Goal: Transaction & Acquisition: Book appointment/travel/reservation

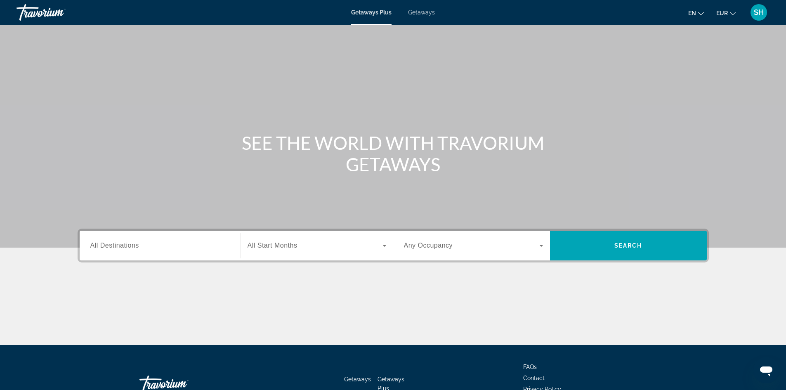
click at [422, 12] on span "Getaways" at bounding box center [421, 12] width 27 height 7
click at [159, 242] on input "Destination All Destinations" at bounding box center [160, 246] width 140 height 10
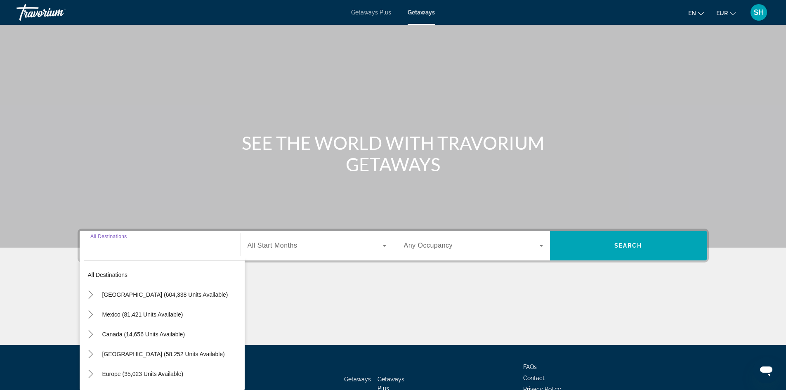
scroll to position [56, 0]
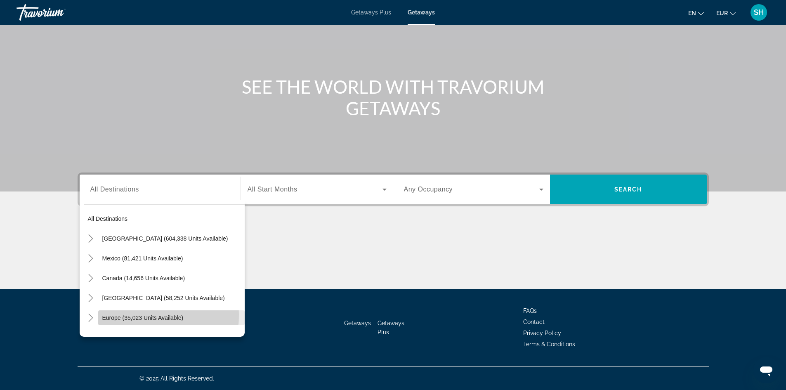
click at [121, 315] on span "Europe (35,023 units available)" at bounding box center [142, 318] width 81 height 7
type input "**********"
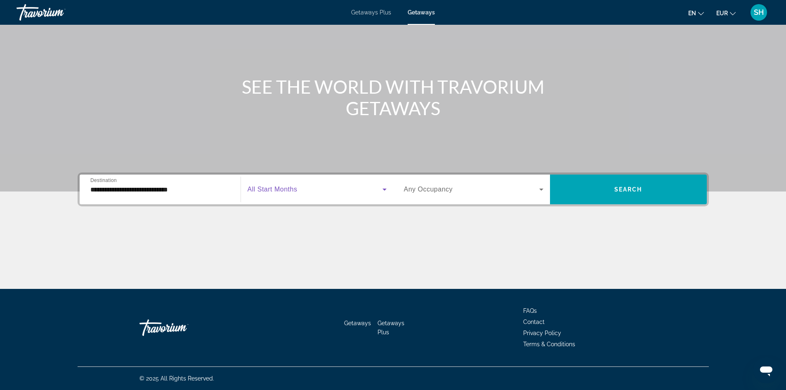
click at [384, 187] on icon "Search widget" at bounding box center [385, 190] width 10 height 10
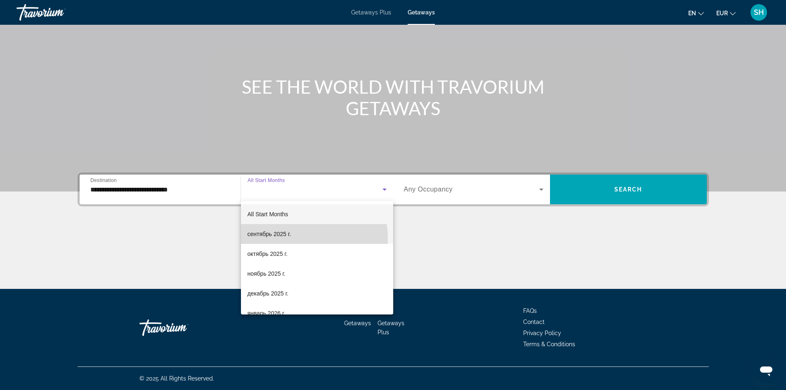
click at [302, 238] on mat-option "сентябрь 2025 г." at bounding box center [317, 234] width 152 height 20
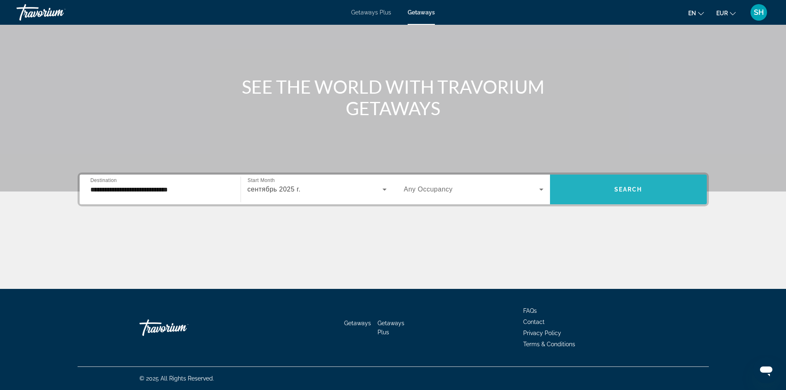
click at [613, 199] on span "Search widget" at bounding box center [628, 190] width 157 height 30
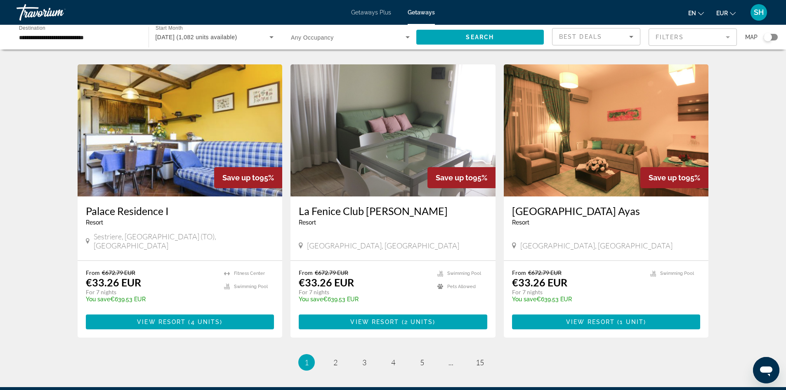
scroll to position [887, 0]
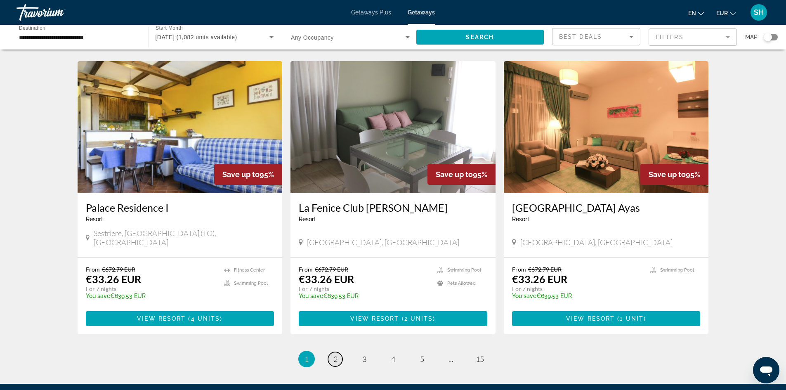
click at [331, 352] on link "page 2" at bounding box center [335, 359] width 14 height 14
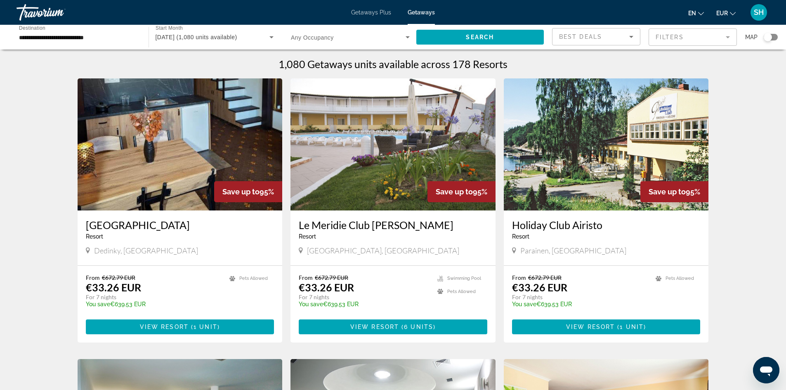
click at [188, 36] on span "[DATE] (1,080 units available)" at bounding box center [197, 37] width 82 height 7
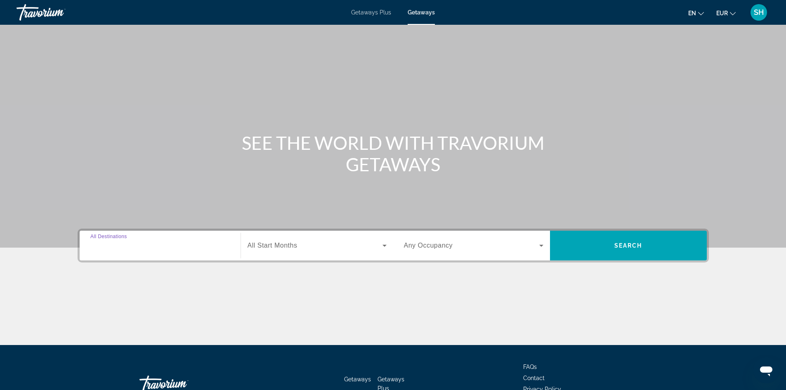
click at [173, 250] on input "Destination All Destinations" at bounding box center [160, 246] width 140 height 10
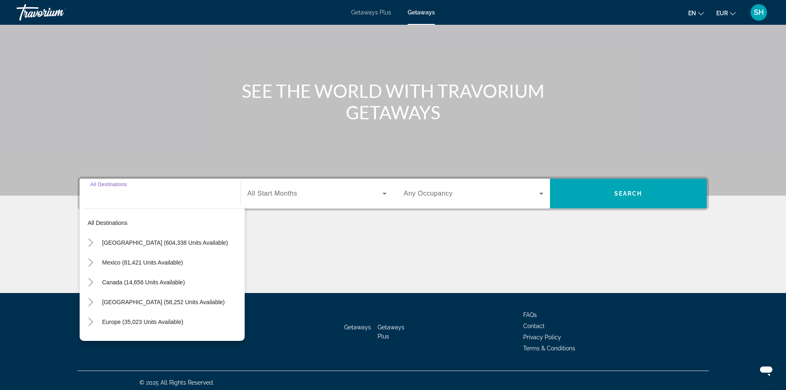
scroll to position [56, 0]
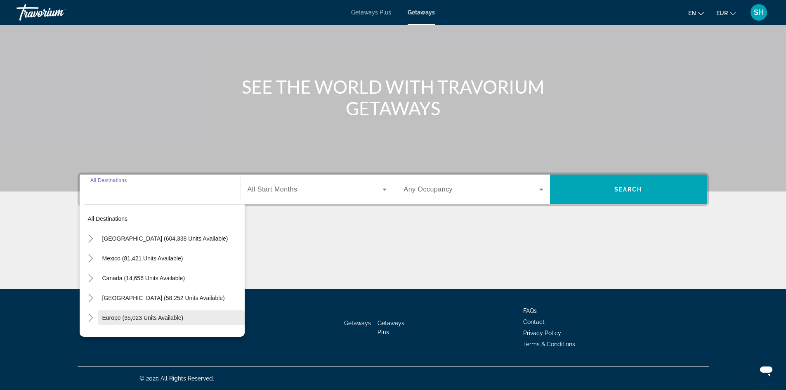
click at [115, 316] on span "Europe (35,023 units available)" at bounding box center [142, 318] width 81 height 7
type input "**********"
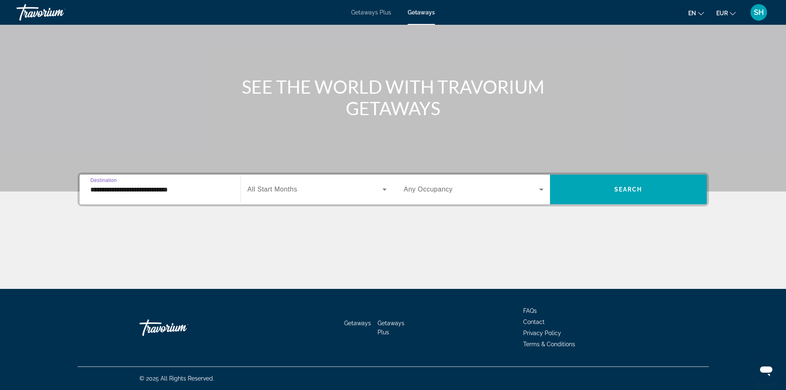
click at [384, 185] on icon "Search widget" at bounding box center [385, 190] width 10 height 10
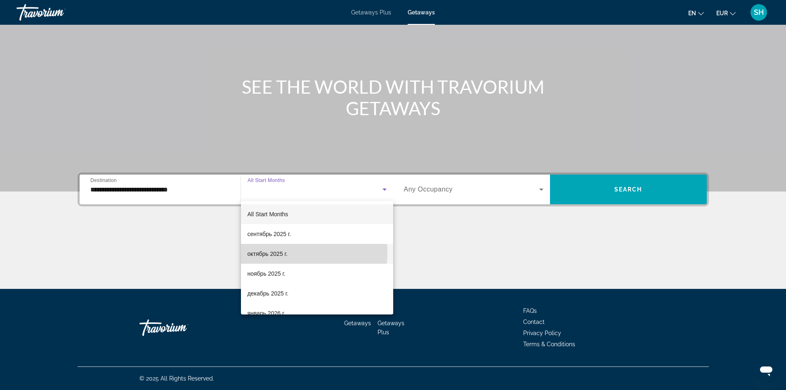
click at [289, 252] on mat-option "октябрь 2025 г." at bounding box center [317, 254] width 152 height 20
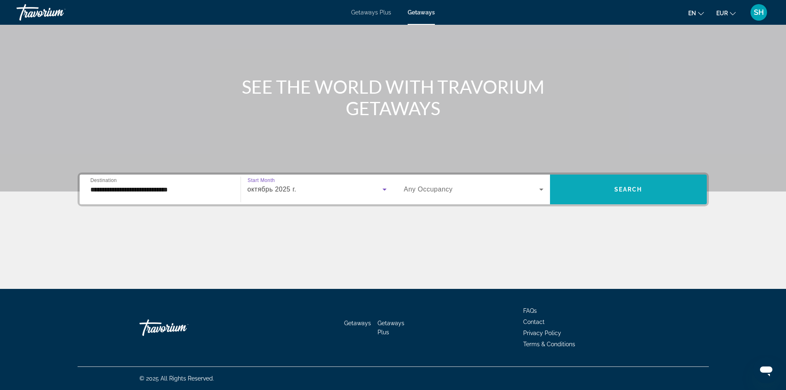
click at [647, 185] on span "Search widget" at bounding box center [628, 190] width 157 height 20
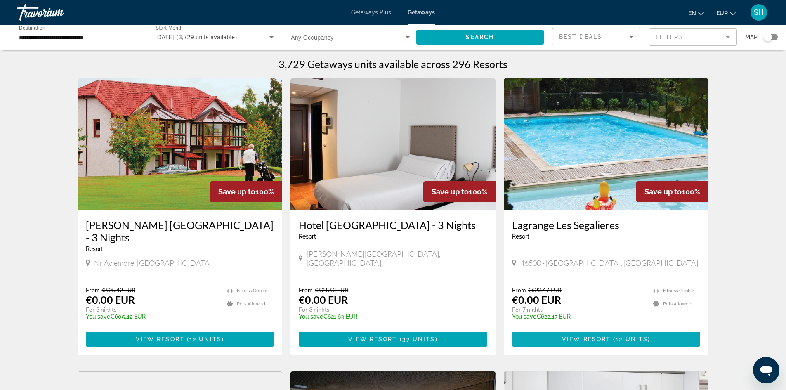
click at [578, 336] on span "View Resort" at bounding box center [586, 339] width 49 height 7
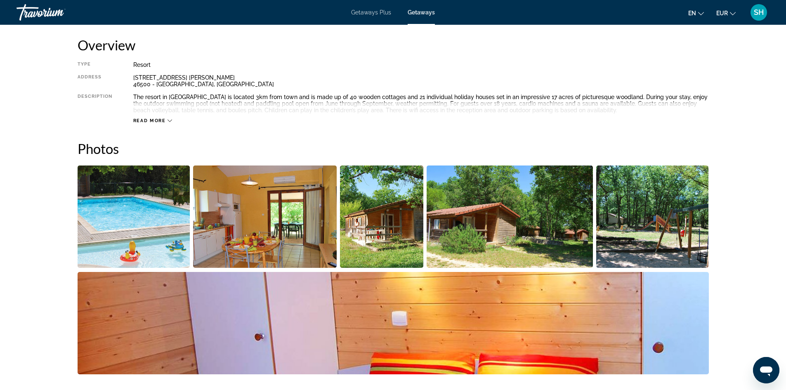
scroll to position [424, 0]
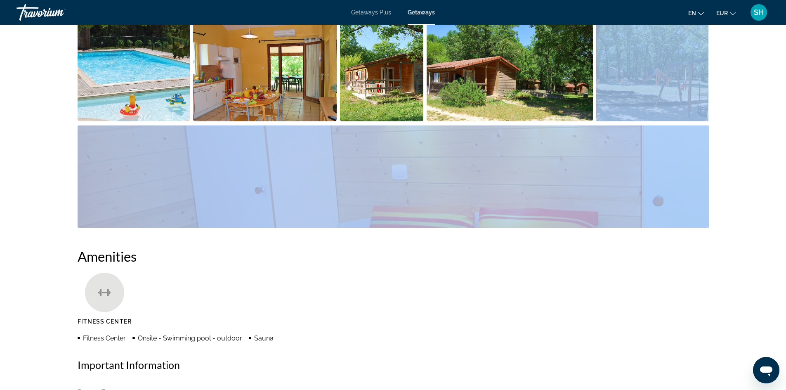
drag, startPoint x: 772, startPoint y: 107, endPoint x: 769, endPoint y: 103, distance: 4.7
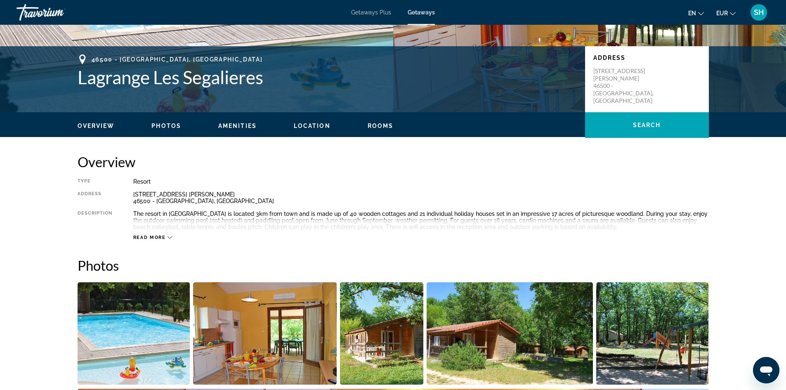
scroll to position [0, 0]
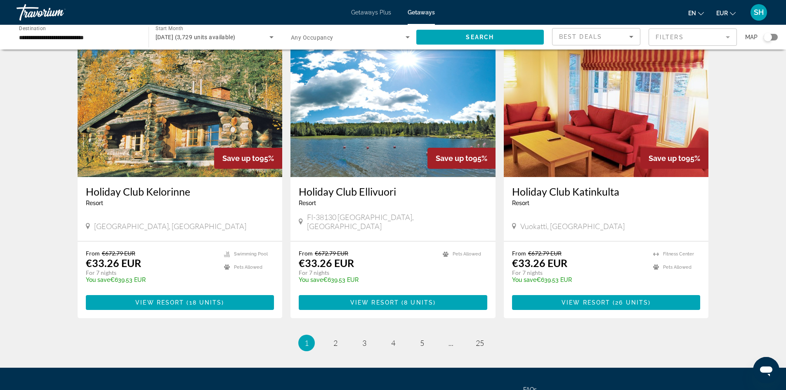
scroll to position [897, 0]
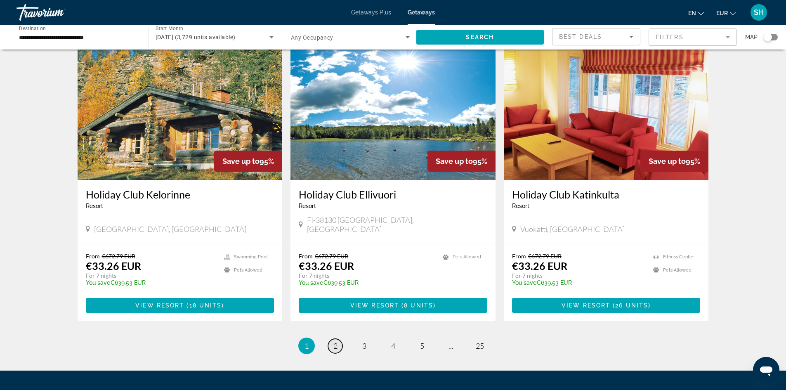
click at [337, 341] on span "2" at bounding box center [336, 345] width 4 height 9
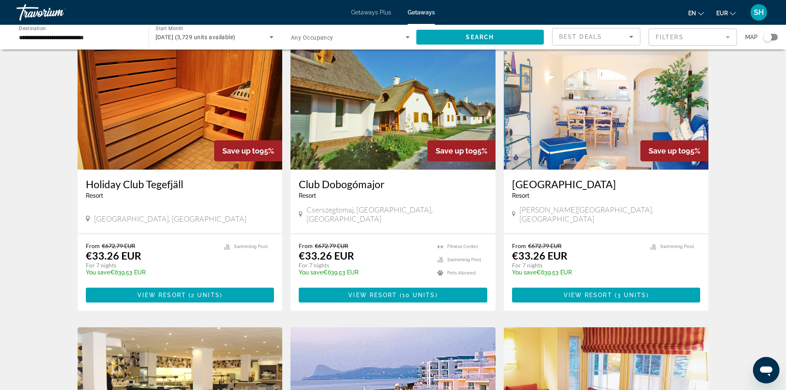
scroll to position [332, 0]
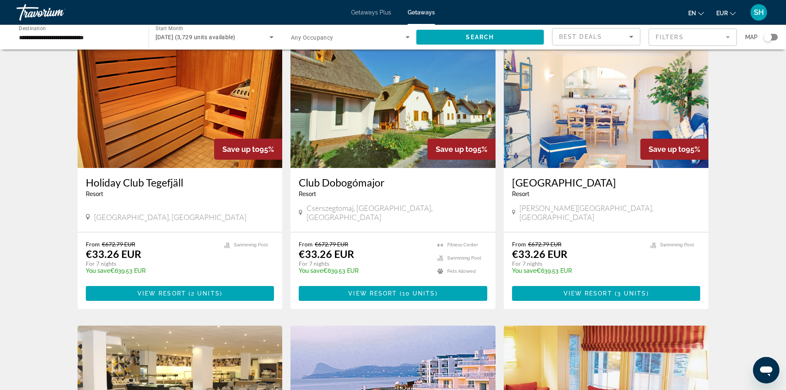
click at [611, 290] on span "View Resort" at bounding box center [588, 293] width 49 height 7
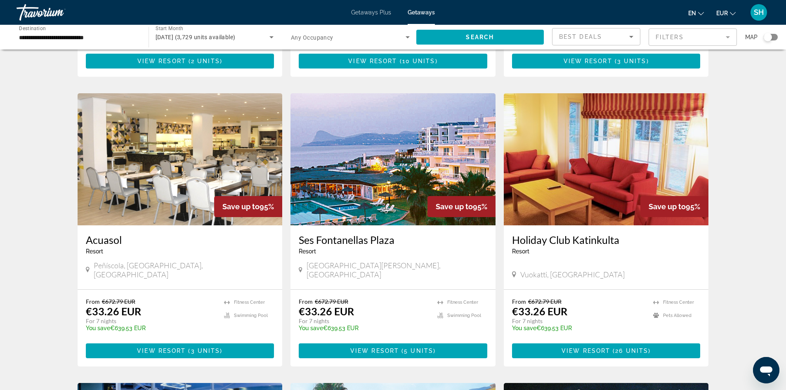
scroll to position [559, 0]
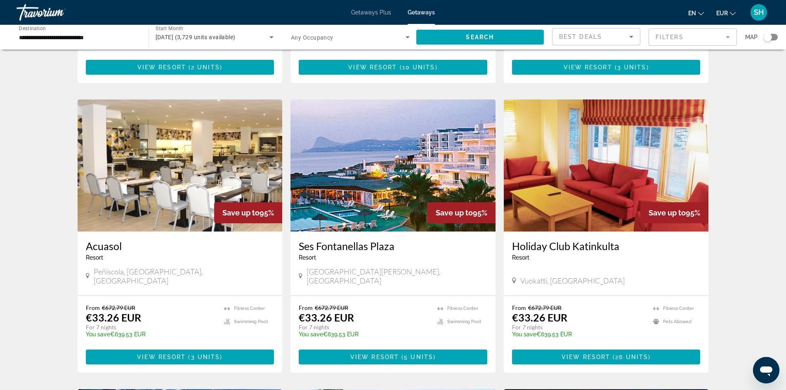
click at [382, 354] on span "View Resort" at bounding box center [374, 357] width 49 height 7
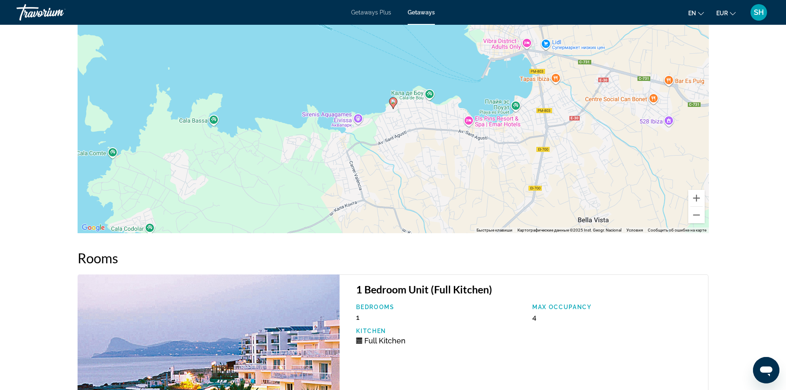
scroll to position [1153, 0]
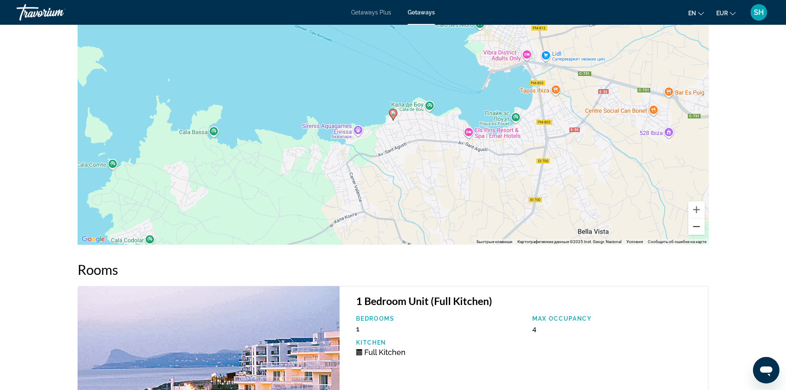
click at [702, 230] on button "Уменьшить" at bounding box center [697, 226] width 17 height 17
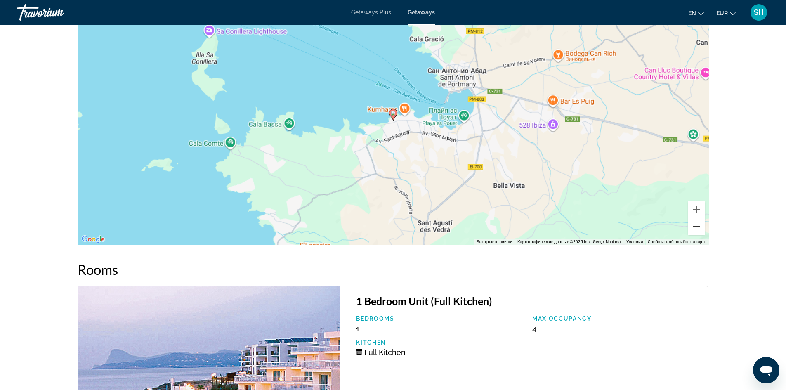
click at [702, 230] on button "Уменьшить" at bounding box center [697, 226] width 17 height 17
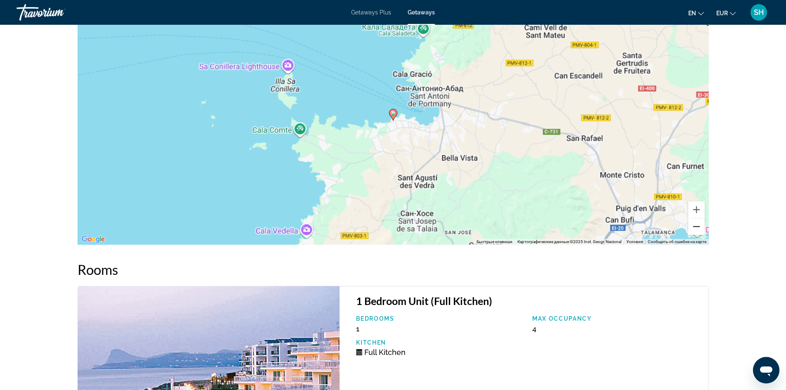
click at [702, 230] on button "Уменьшить" at bounding box center [697, 226] width 17 height 17
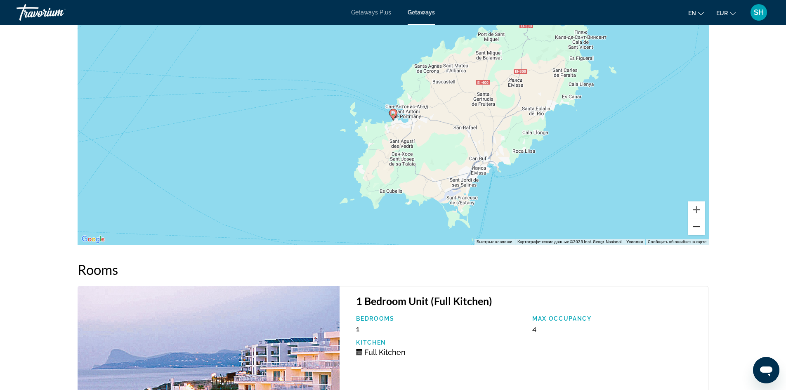
click at [702, 230] on button "Уменьшить" at bounding box center [697, 226] width 17 height 17
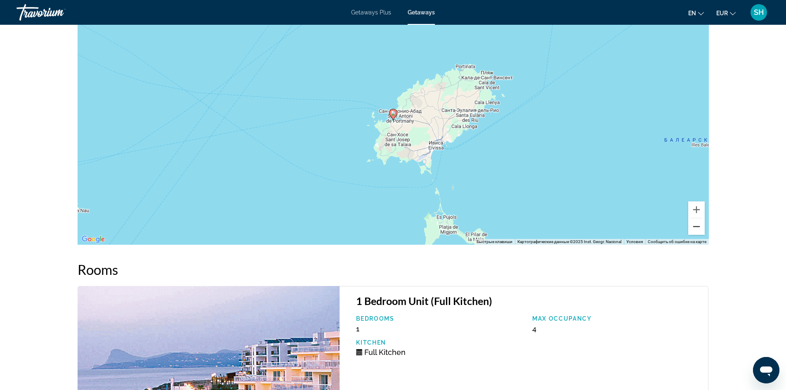
click at [702, 230] on button "Уменьшить" at bounding box center [697, 226] width 17 height 17
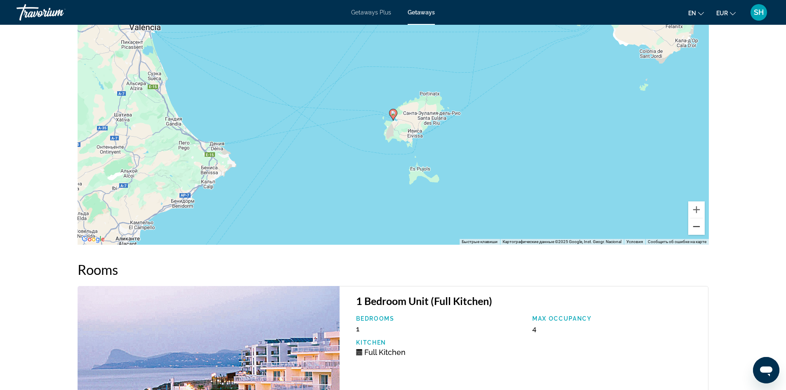
click at [702, 230] on button "Уменьшить" at bounding box center [697, 226] width 17 height 17
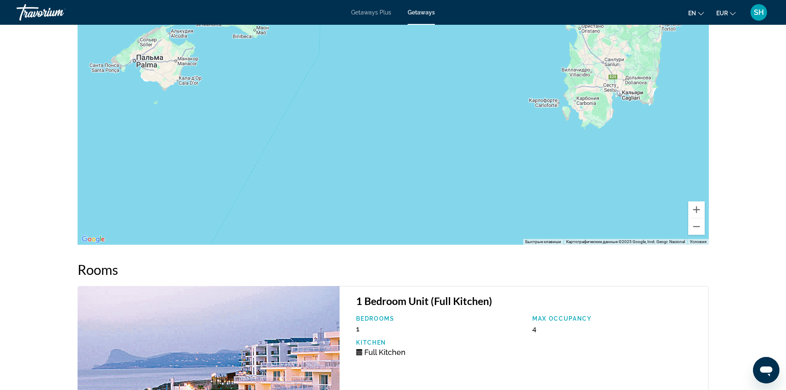
drag, startPoint x: 558, startPoint y: 86, endPoint x: 194, endPoint y: 84, distance: 364.1
click at [194, 85] on div "Чтобы активировать перетаскивание с помощью клавиатуры, нажмите Alt + Ввод. Пос…" at bounding box center [394, 121] width 632 height 248
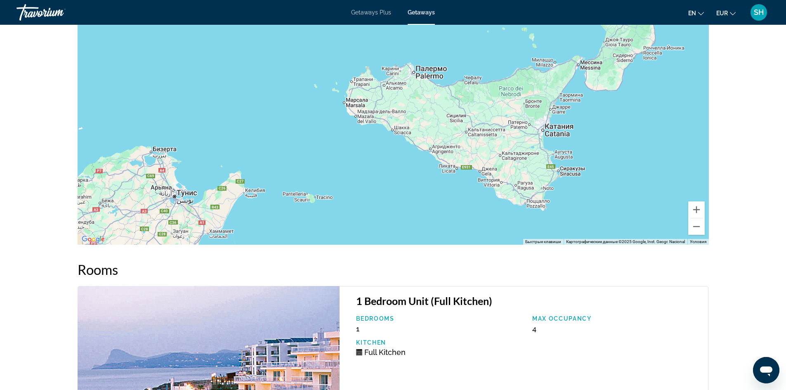
drag, startPoint x: 622, startPoint y: 151, endPoint x: 118, endPoint y: 26, distance: 518.9
click at [118, 26] on div "Чтобы активировать перетаскивание с помощью клавиатуры, нажмите Alt + Ввод. Пос…" at bounding box center [394, 121] width 632 height 248
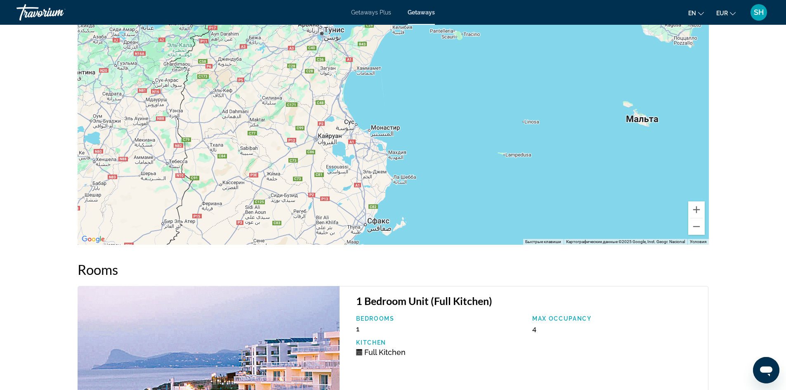
drag, startPoint x: 646, startPoint y: 162, endPoint x: 792, endPoint y: -1, distance: 219.0
click at [695, 229] on button "Уменьшить" at bounding box center [697, 226] width 17 height 17
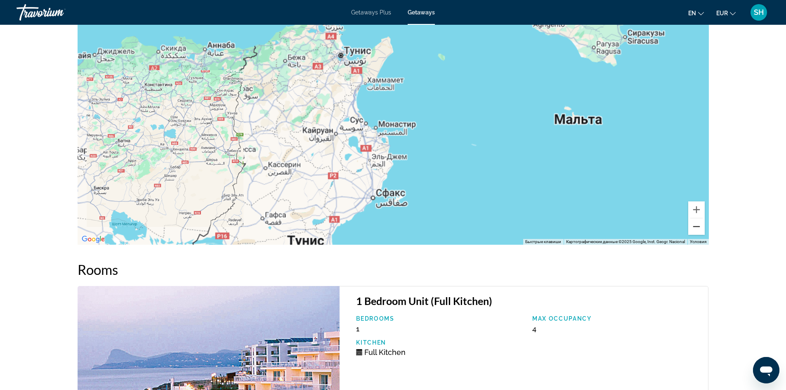
click at [695, 229] on button "Уменьшить" at bounding box center [697, 226] width 17 height 17
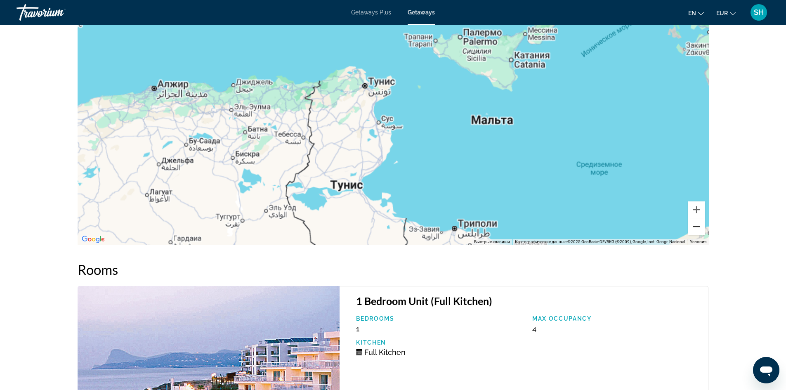
click at [695, 229] on button "Уменьшить" at bounding box center [697, 226] width 17 height 17
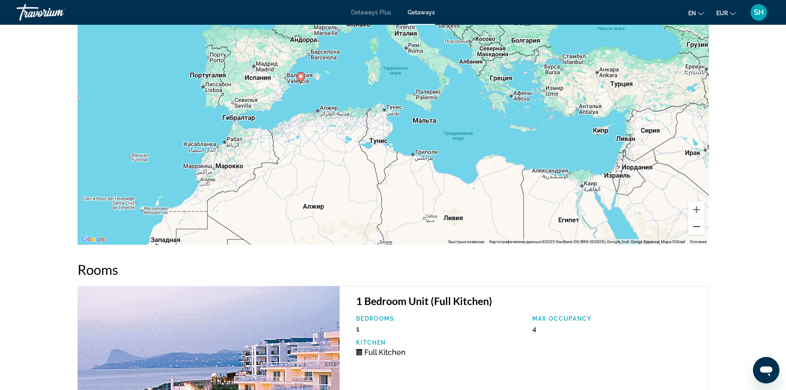
click at [695, 229] on button "Уменьшить" at bounding box center [697, 226] width 17 height 17
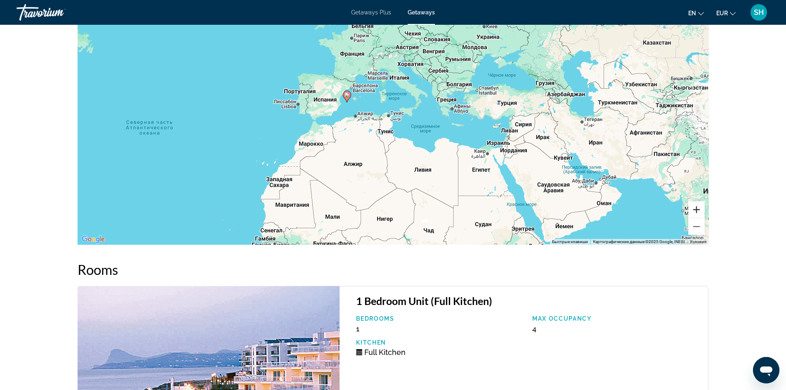
click at [698, 211] on button "Увеличить" at bounding box center [697, 209] width 17 height 17
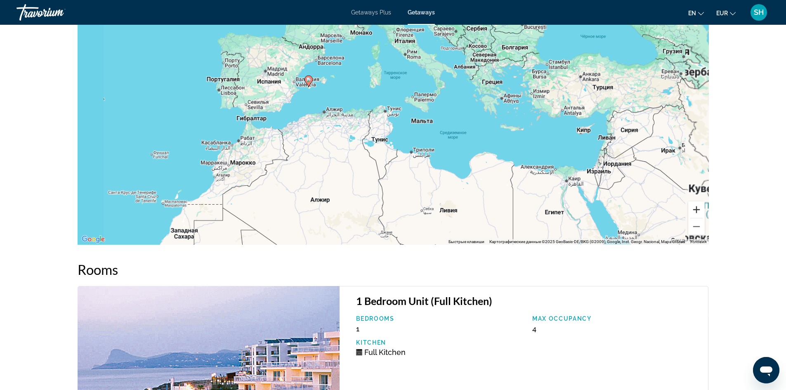
click at [698, 210] on button "Увеличить" at bounding box center [697, 209] width 17 height 17
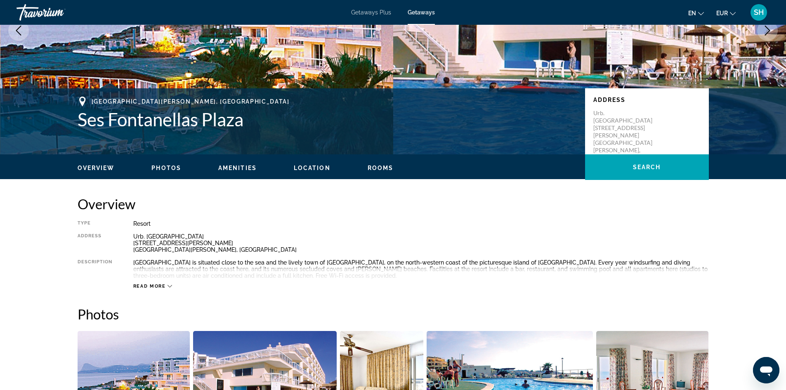
scroll to position [111, 0]
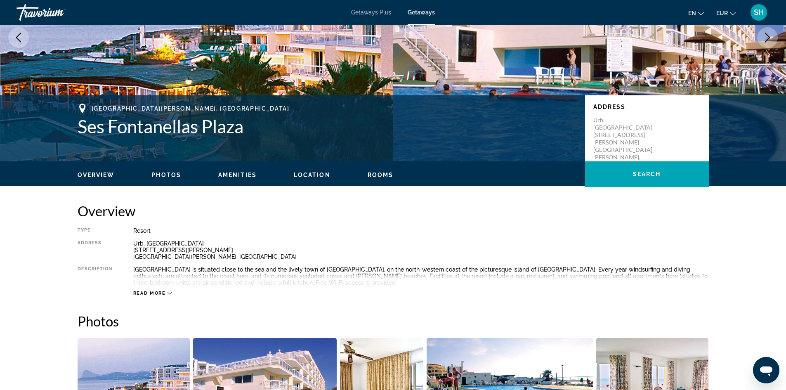
click at [74, 129] on div "[GEOGRAPHIC_DATA][PERSON_NAME], [GEOGRAPHIC_DATA] Ses Fontanellas Plaza Address…" at bounding box center [393, 129] width 665 height 50
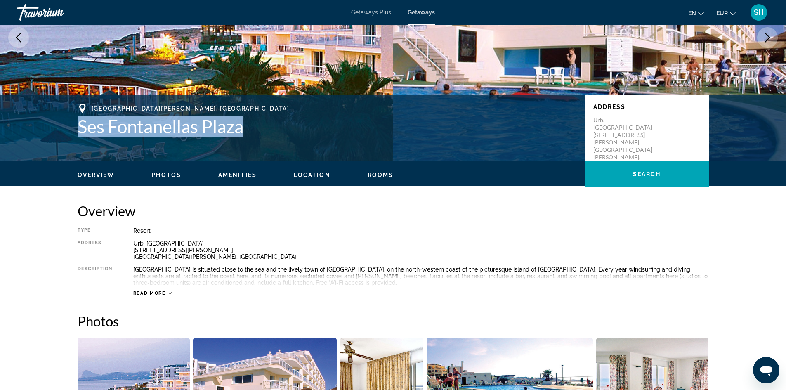
drag, startPoint x: 77, startPoint y: 128, endPoint x: 247, endPoint y: 122, distance: 170.2
click at [247, 122] on div "[GEOGRAPHIC_DATA][PERSON_NAME], [GEOGRAPHIC_DATA] Ses Fontanellas Plaza Address…" at bounding box center [393, 129] width 665 height 50
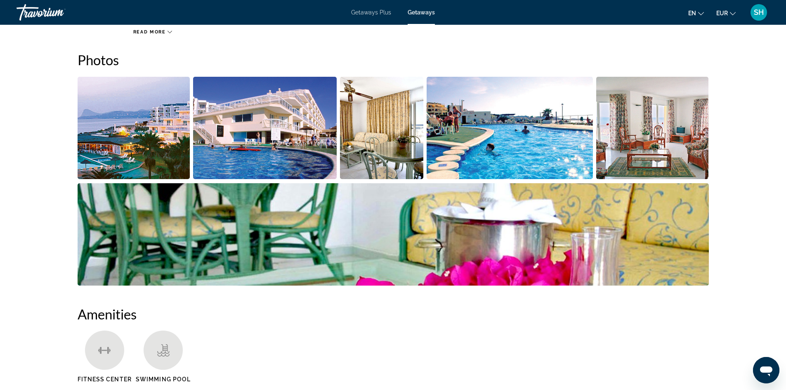
scroll to position [367, 0]
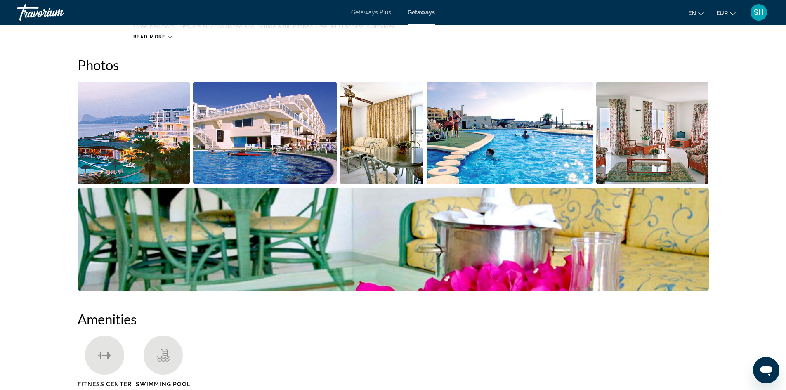
click at [630, 144] on img "Open full-screen image slider" at bounding box center [652, 133] width 113 height 102
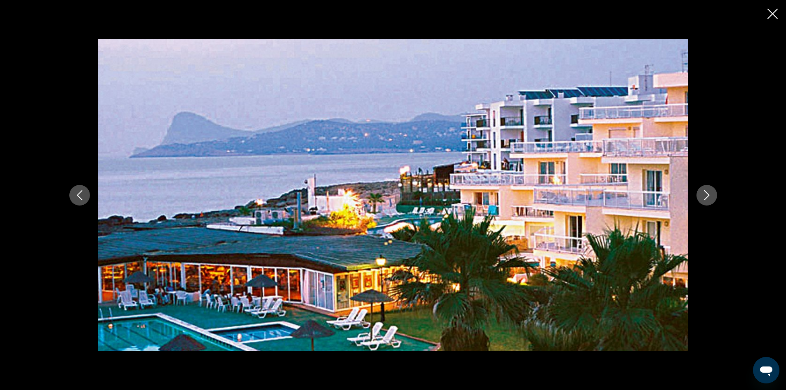
click at [710, 190] on icon "Next image" at bounding box center [707, 195] width 10 height 10
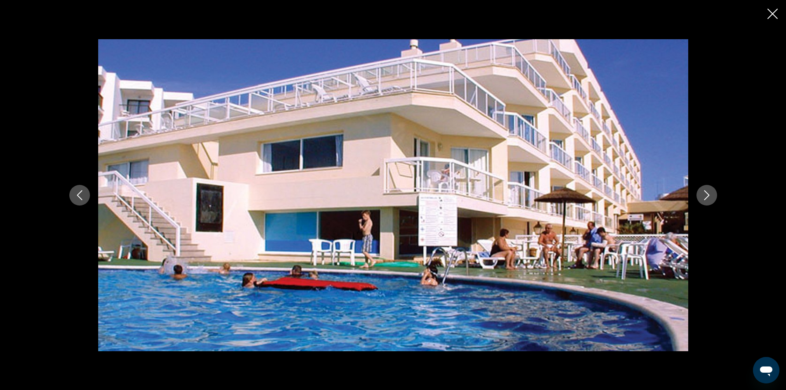
click at [709, 190] on icon "Next image" at bounding box center [707, 195] width 10 height 10
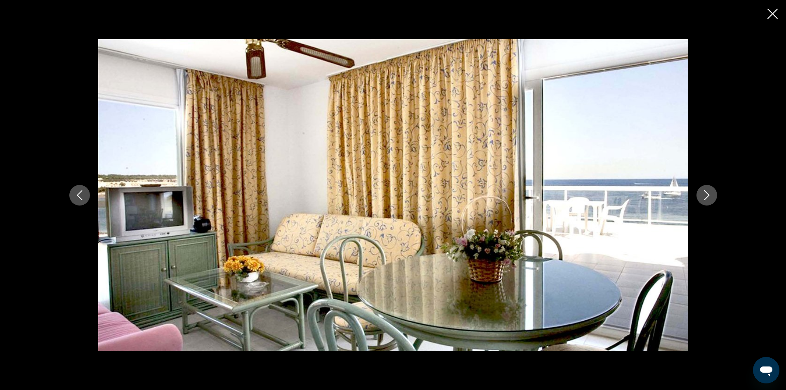
click at [709, 190] on icon "Next image" at bounding box center [707, 195] width 10 height 10
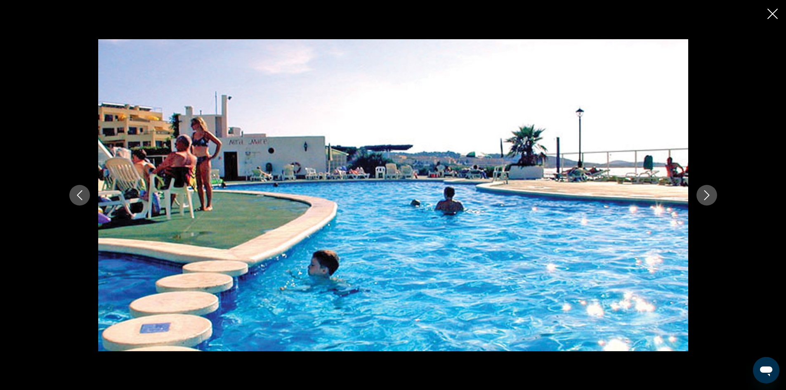
click at [709, 189] on button "Next image" at bounding box center [707, 195] width 21 height 21
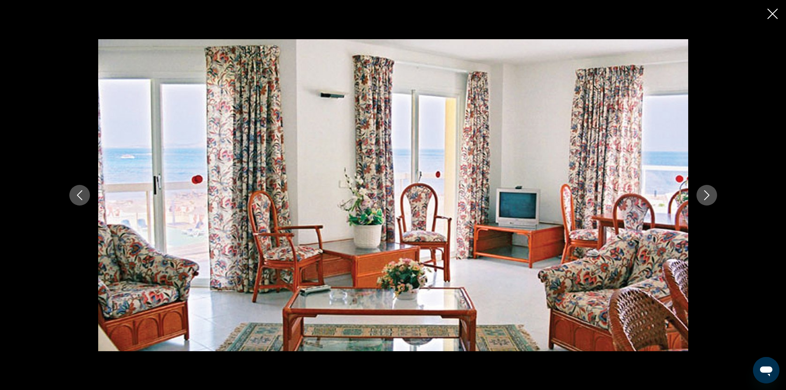
click at [709, 189] on button "Next image" at bounding box center [707, 195] width 21 height 21
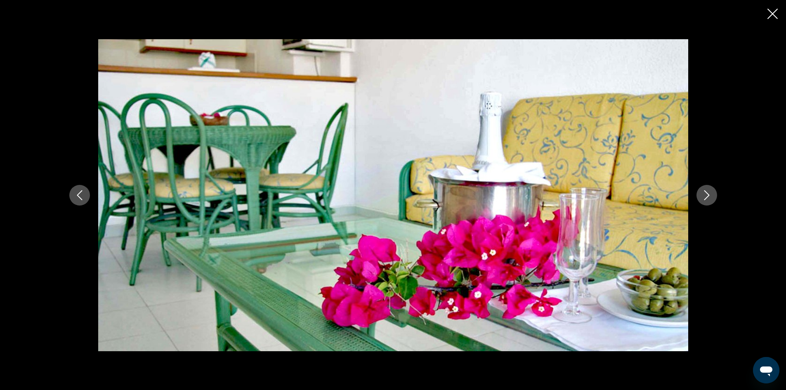
click at [709, 189] on button "Next image" at bounding box center [707, 195] width 21 height 21
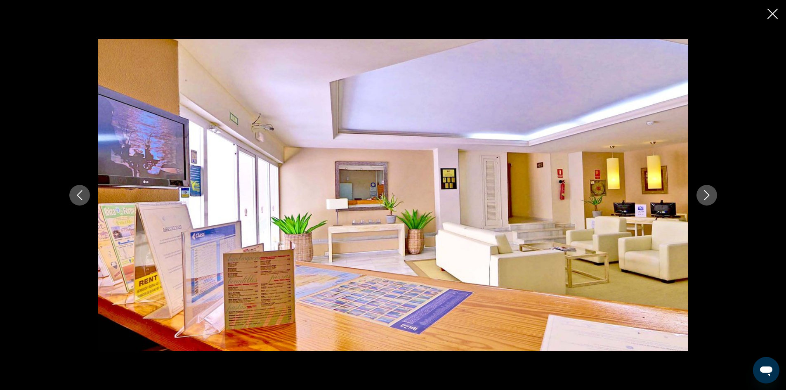
click at [709, 189] on button "Next image" at bounding box center [707, 195] width 21 height 21
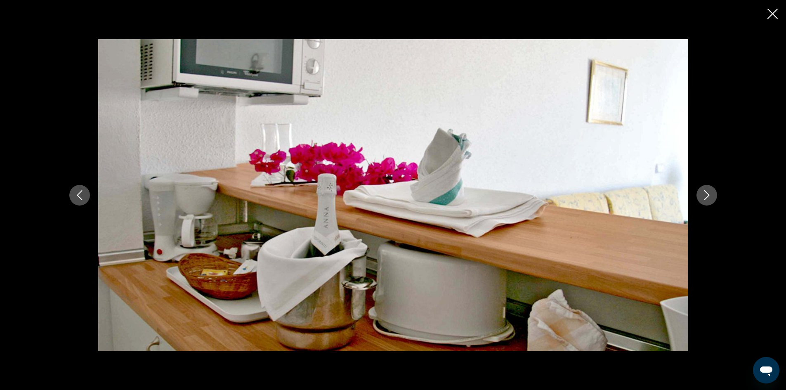
click at [709, 189] on button "Next image" at bounding box center [707, 195] width 21 height 21
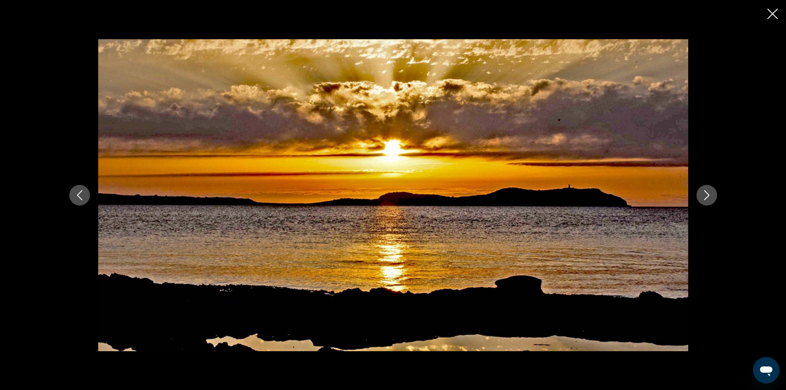
click at [709, 189] on button "Next image" at bounding box center [707, 195] width 21 height 21
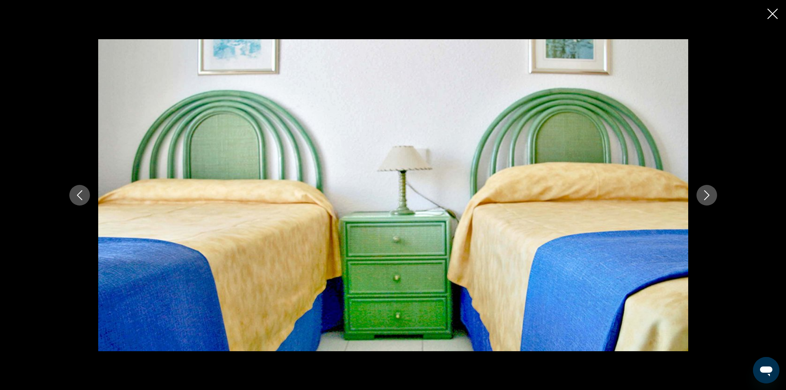
click at [709, 189] on button "Next image" at bounding box center [707, 195] width 21 height 21
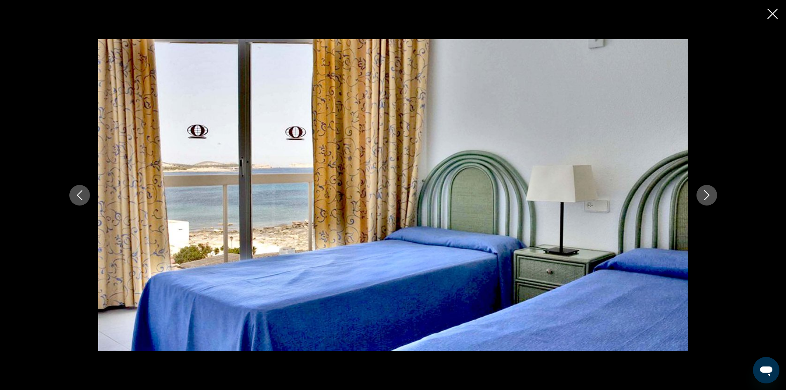
click at [709, 189] on button "Next image" at bounding box center [707, 195] width 21 height 21
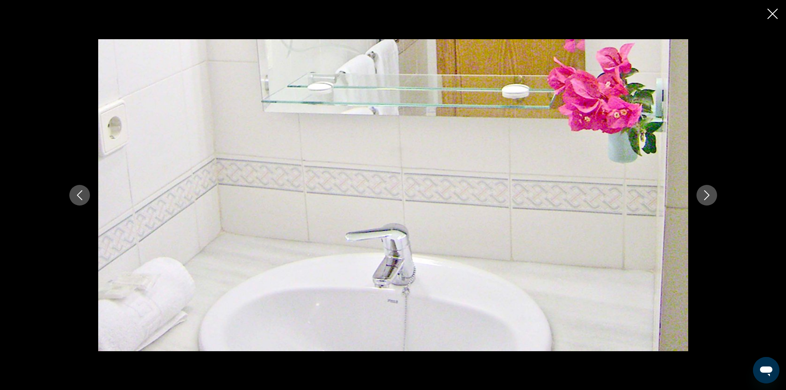
click at [709, 189] on button "Next image" at bounding box center [707, 195] width 21 height 21
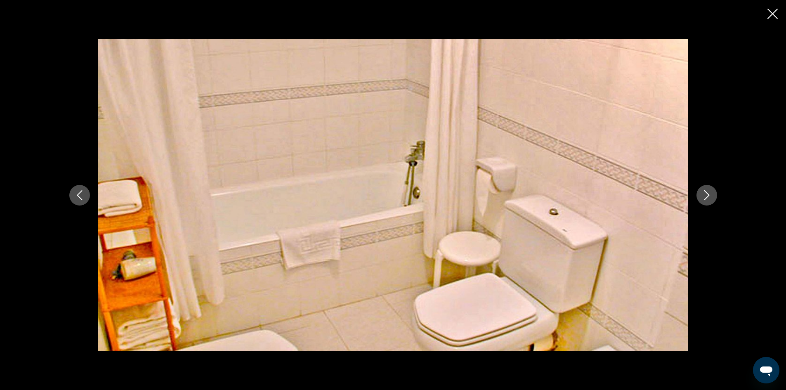
click at [710, 188] on button "Next image" at bounding box center [707, 195] width 21 height 21
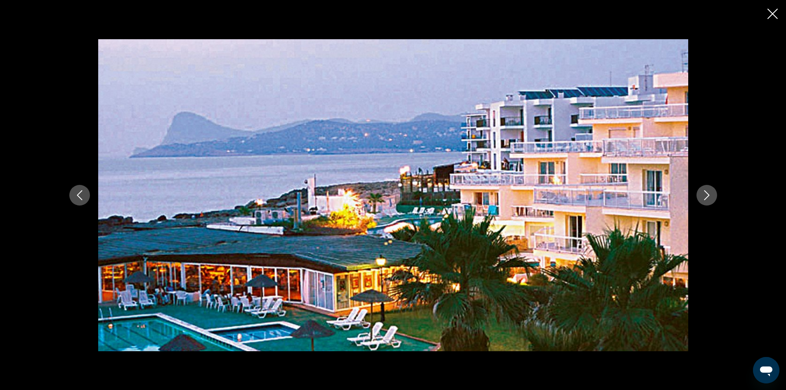
click at [710, 188] on button "Next image" at bounding box center [707, 195] width 21 height 21
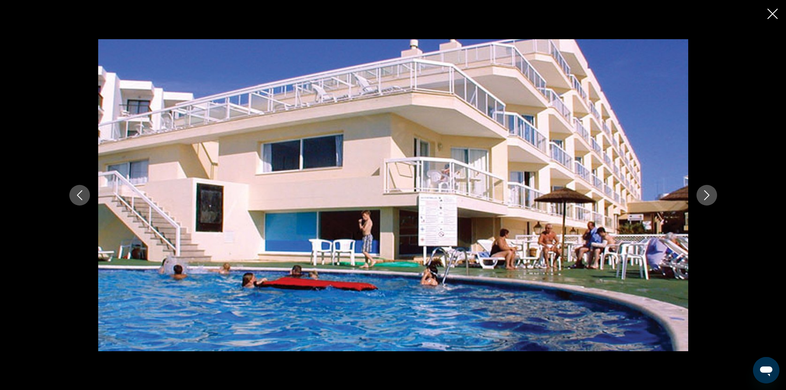
click at [709, 187] on button "Next image" at bounding box center [707, 195] width 21 height 21
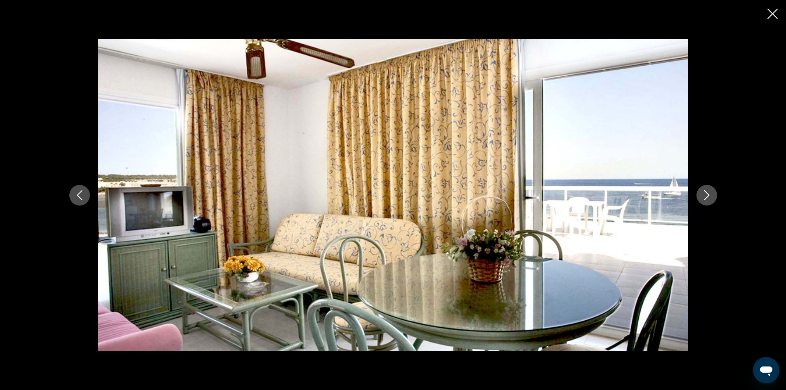
click at [771, 14] on icon "Close slideshow" at bounding box center [773, 14] width 10 height 10
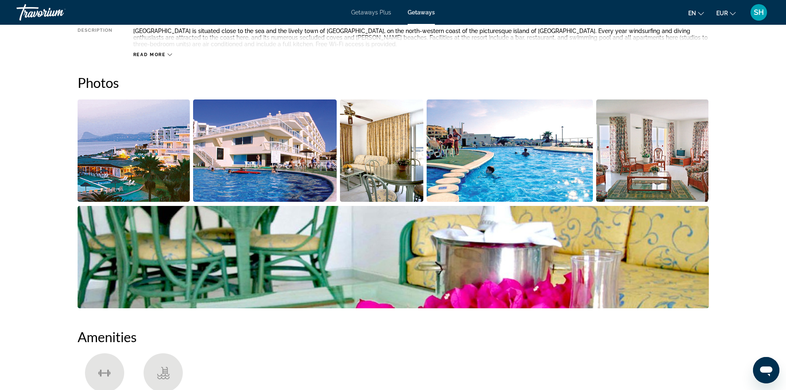
scroll to position [208, 0]
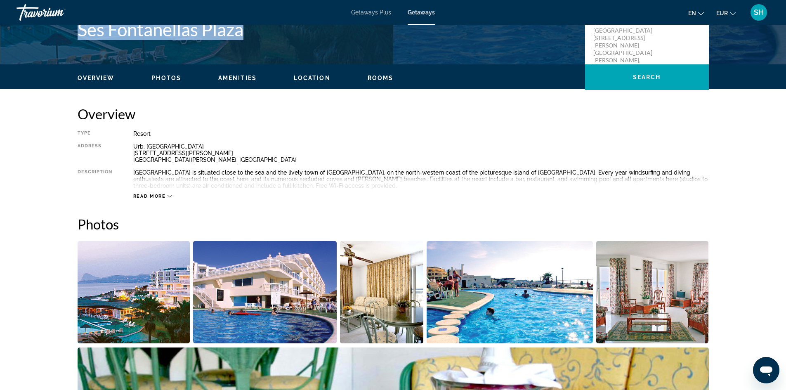
copy h1 "Ses Fontanellas Plaza"
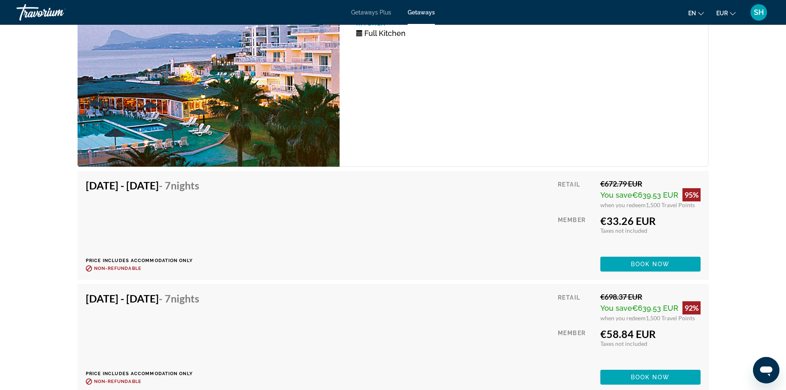
scroll to position [1463, 0]
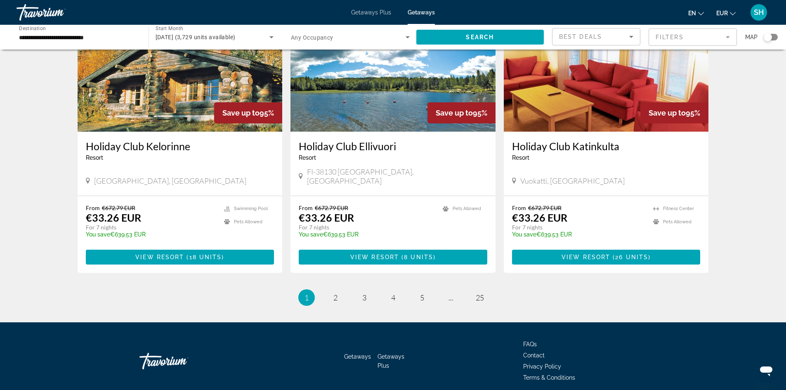
scroll to position [931, 0]
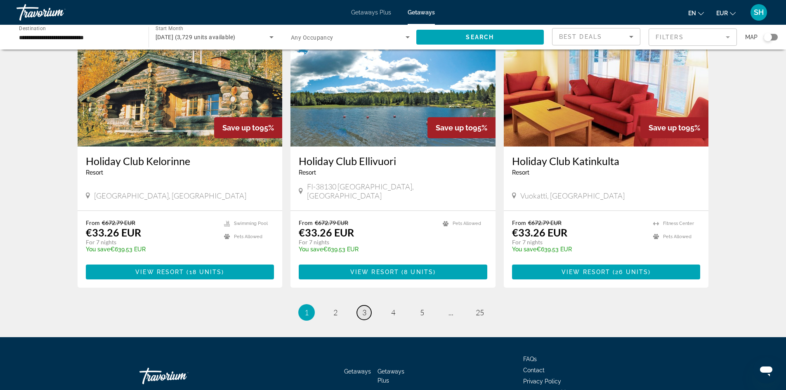
click at [363, 308] on span "3" at bounding box center [364, 312] width 4 height 9
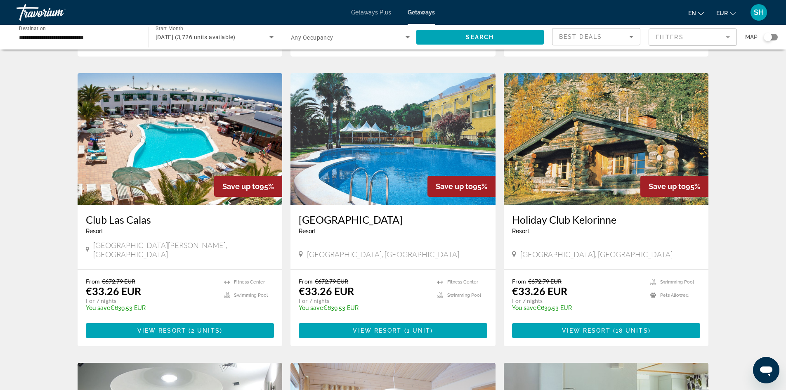
scroll to position [584, 0]
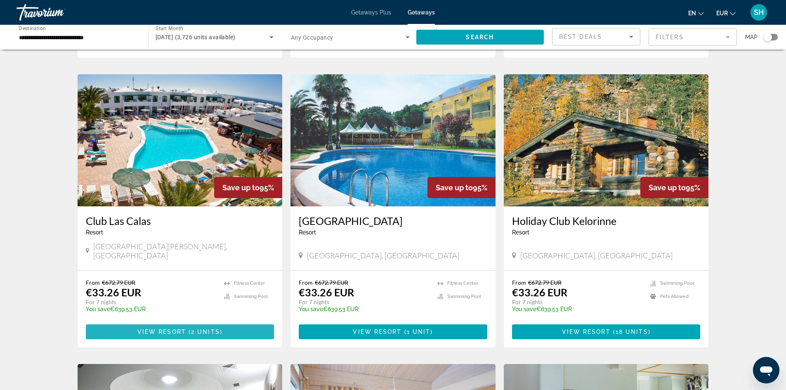
click at [149, 329] on span "View Resort" at bounding box center [161, 332] width 49 height 7
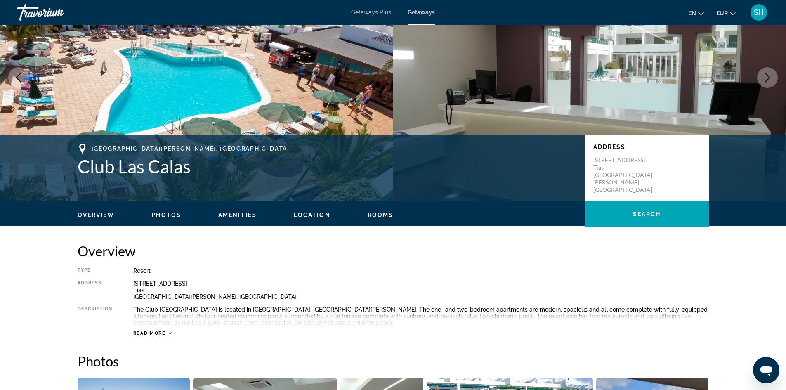
scroll to position [57, 0]
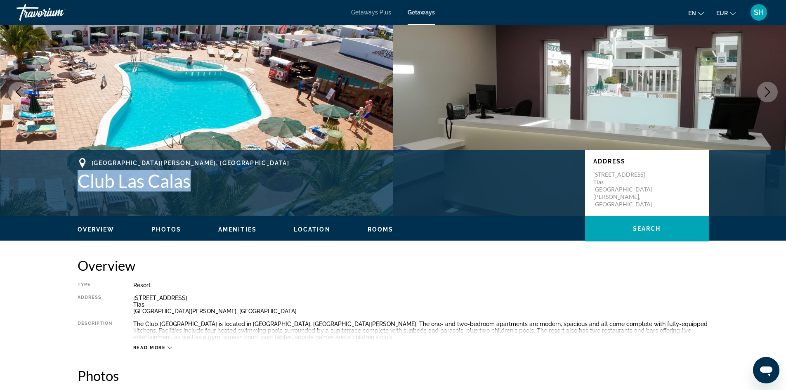
drag, startPoint x: 78, startPoint y: 180, endPoint x: 213, endPoint y: 190, distance: 135.4
click at [213, 190] on h1 "Club Las Calas" at bounding box center [327, 180] width 499 height 21
copy h1 "Club Las Calas"
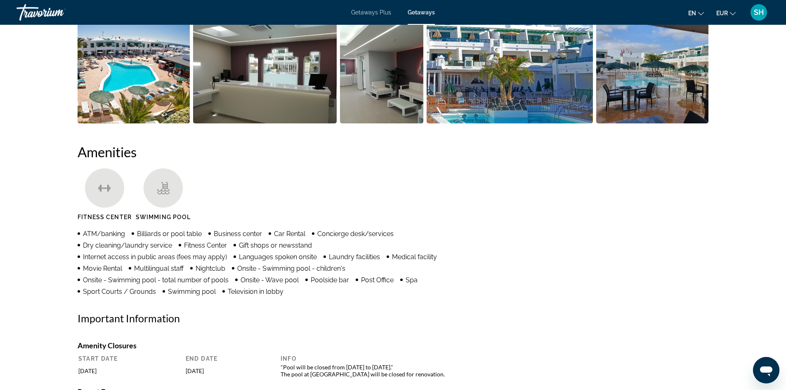
scroll to position [180, 0]
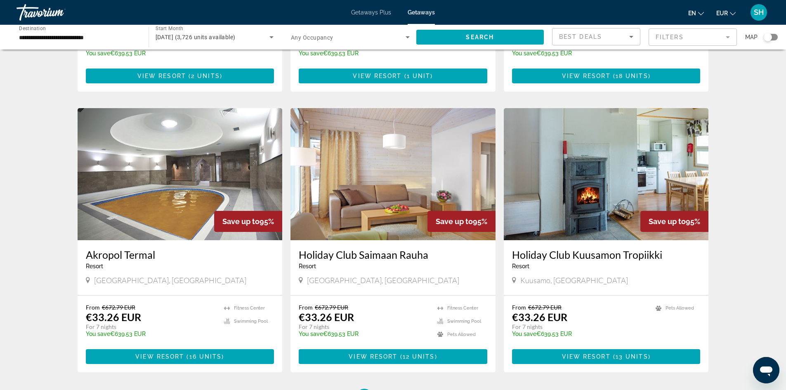
scroll to position [945, 0]
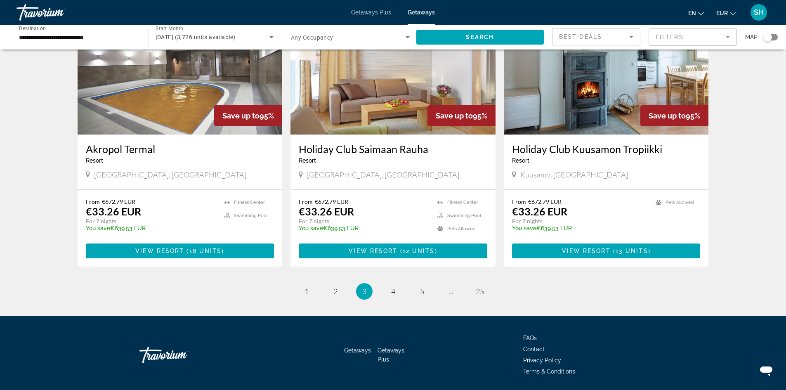
click at [379, 283] on ul "3 / 25 page 1 page 2 You're on page 3 page 4 page 5 page ... page 25" at bounding box center [394, 291] width 632 height 17
click at [391, 287] on span "4" at bounding box center [393, 291] width 4 height 9
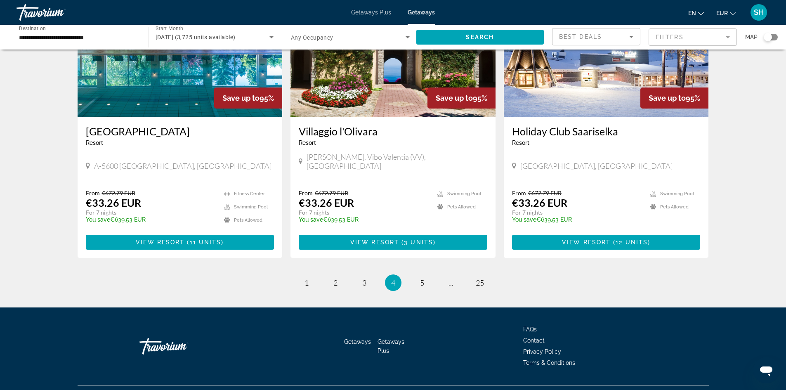
scroll to position [945, 0]
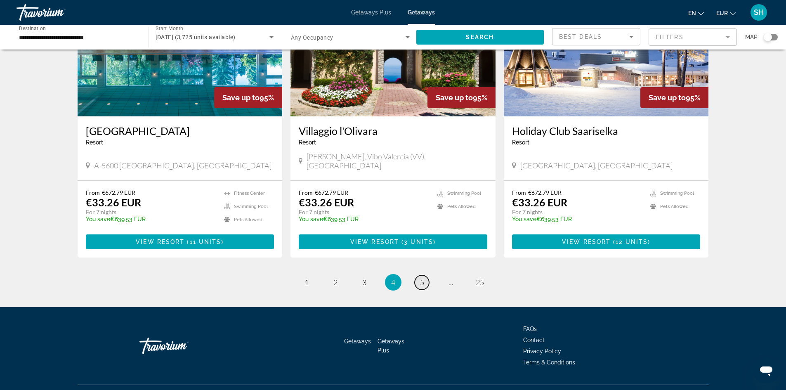
click at [423, 278] on span "5" at bounding box center [422, 282] width 4 height 9
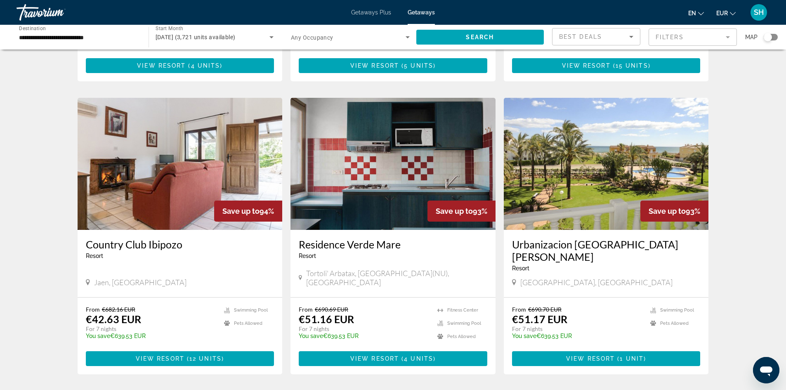
scroll to position [867, 0]
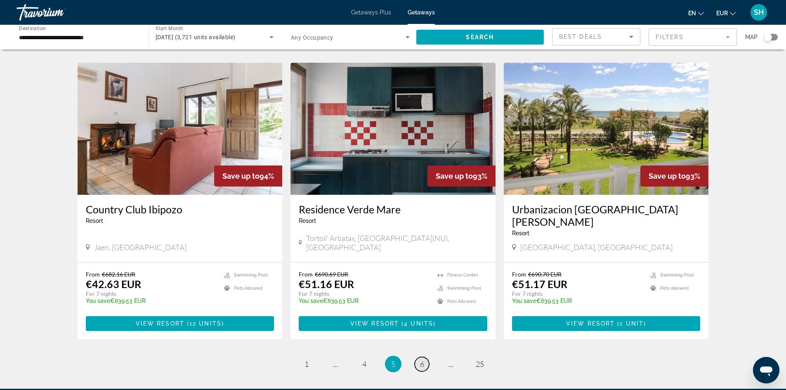
click at [420, 360] on span "6" at bounding box center [422, 364] width 4 height 9
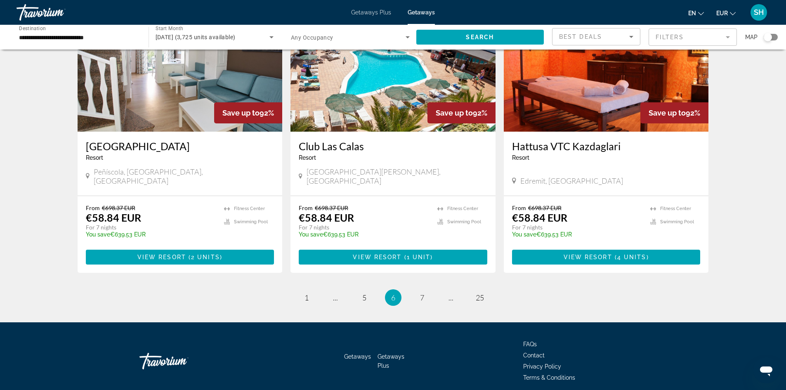
scroll to position [945, 0]
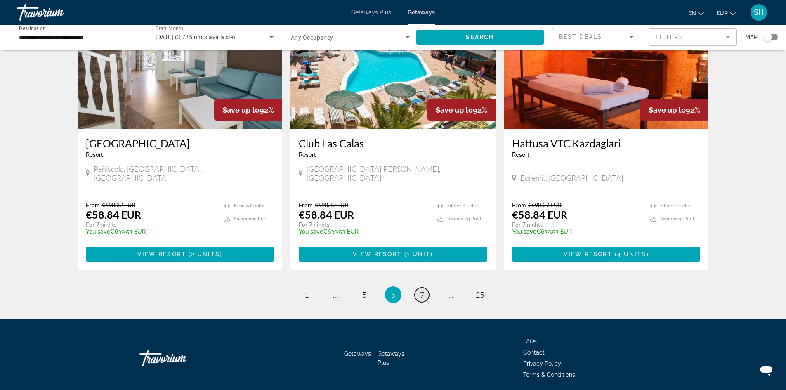
click at [422, 290] on span "7" at bounding box center [422, 294] width 4 height 9
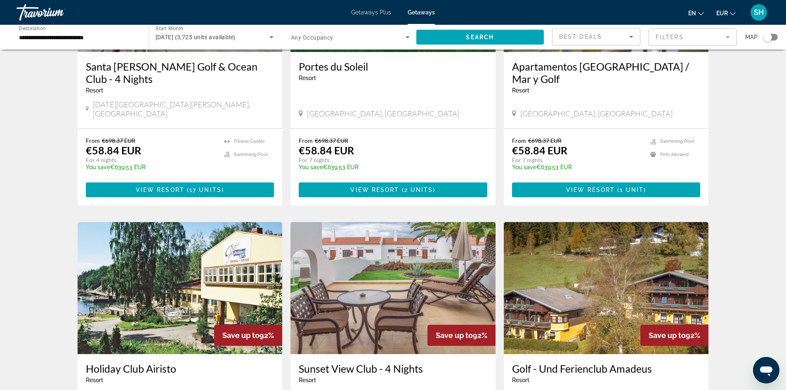
scroll to position [165, 0]
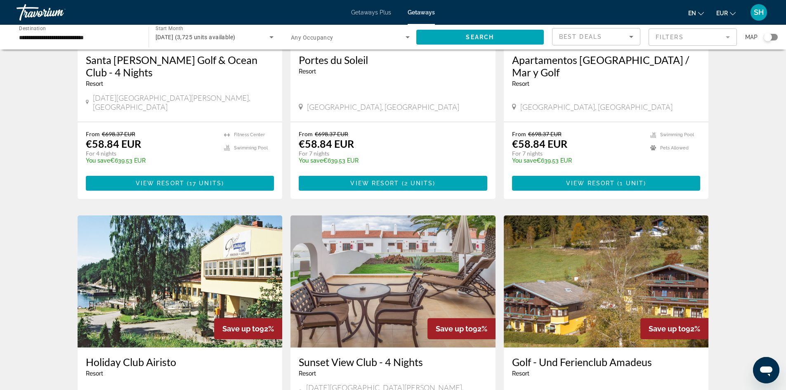
click at [270, 37] on icon "Search widget" at bounding box center [272, 37] width 4 height 2
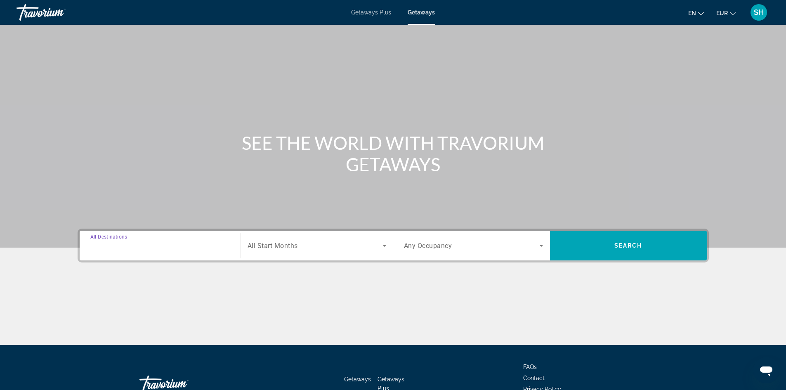
click at [169, 245] on input "Destination All Destinations" at bounding box center [160, 246] width 140 height 10
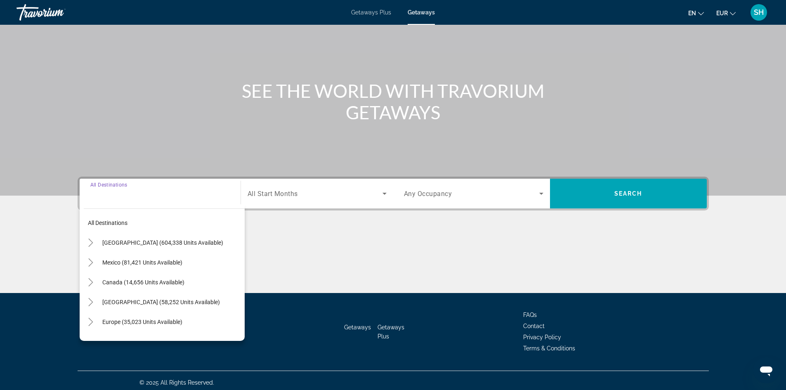
scroll to position [56, 0]
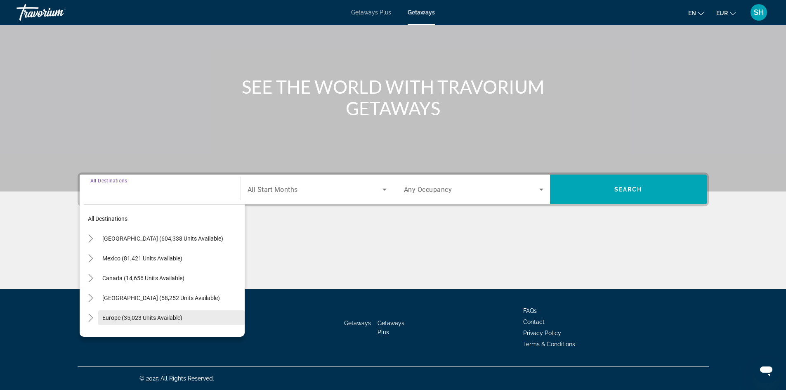
click at [137, 316] on span "Europe (35,023 units available)" at bounding box center [142, 318] width 80 height 7
type input "**********"
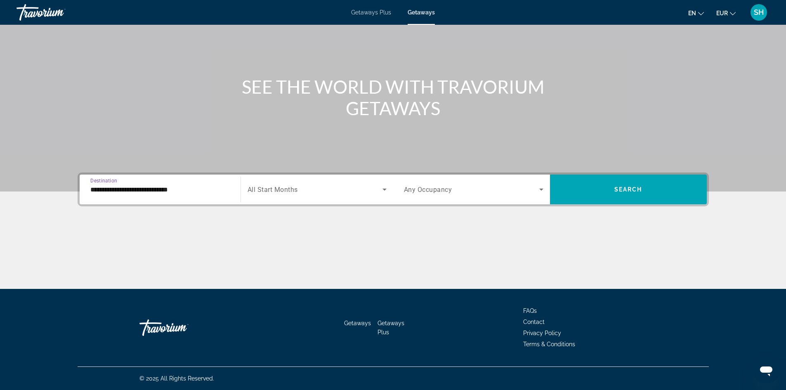
click at [380, 189] on icon "Search widget" at bounding box center [385, 190] width 10 height 10
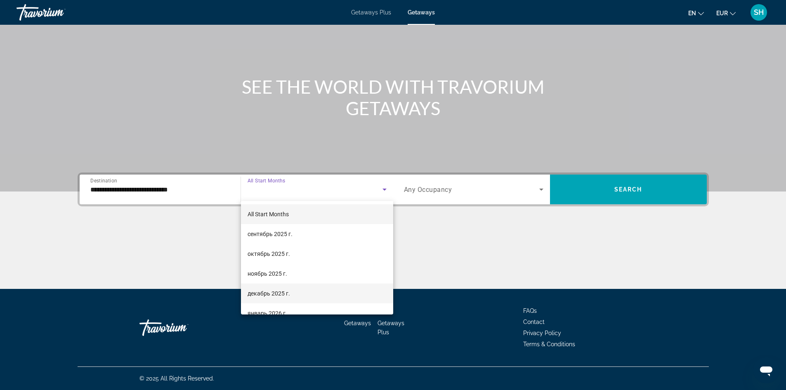
click at [331, 293] on mat-option "декабрь 2025 г." at bounding box center [317, 294] width 152 height 20
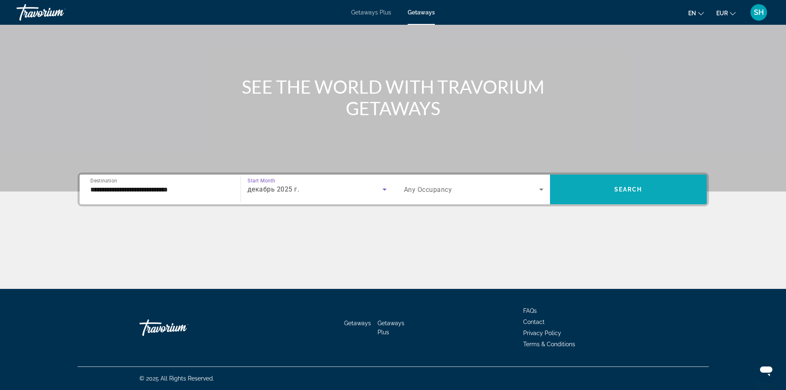
click at [620, 182] on span "Search widget" at bounding box center [628, 190] width 157 height 20
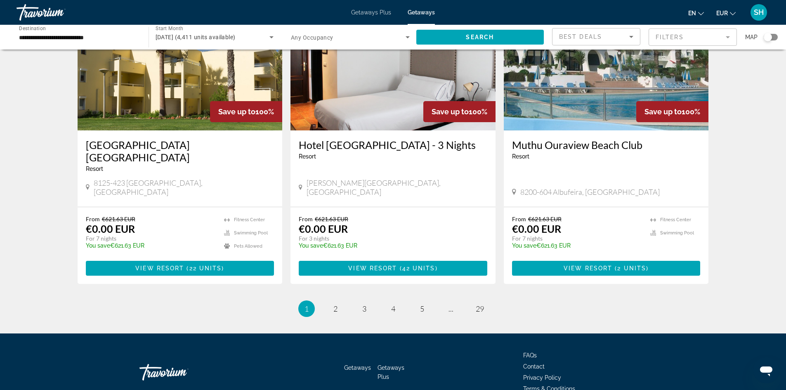
scroll to position [945, 0]
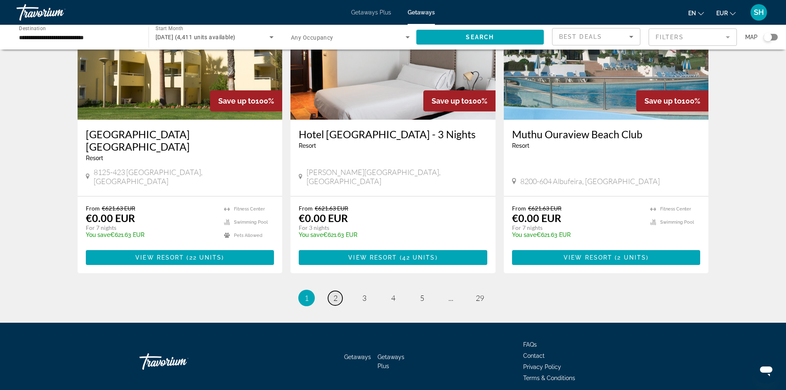
click at [332, 291] on link "page 2" at bounding box center [335, 298] width 14 height 14
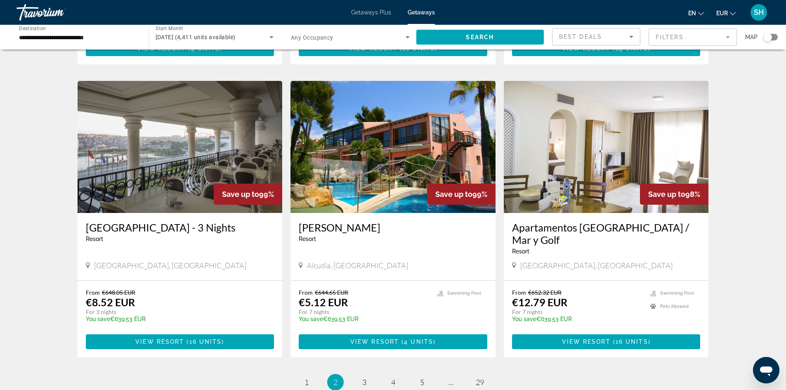
scroll to position [867, 0]
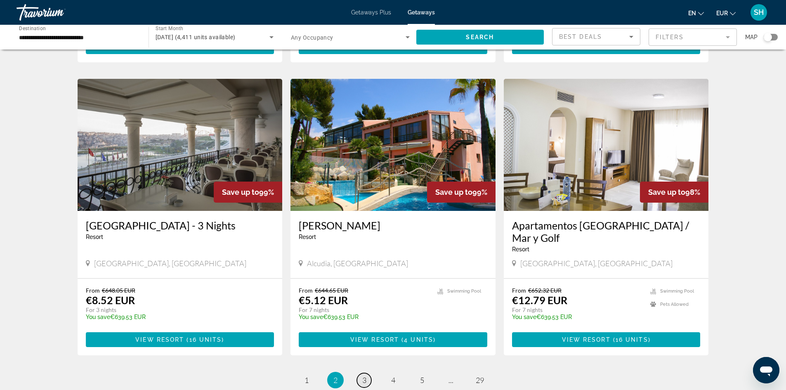
click at [362, 376] on span "3" at bounding box center [364, 380] width 4 height 9
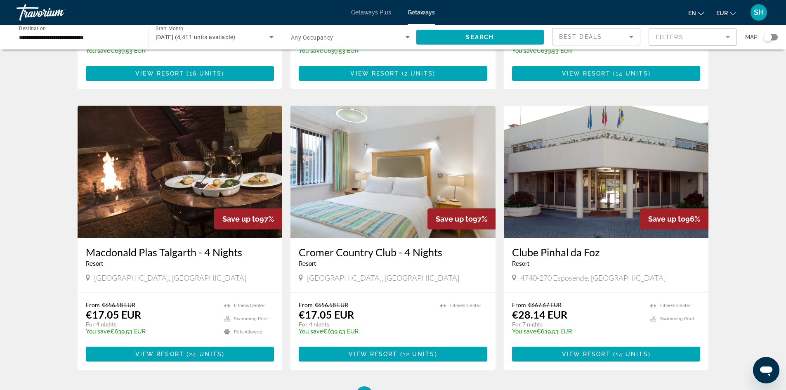
scroll to position [867, 0]
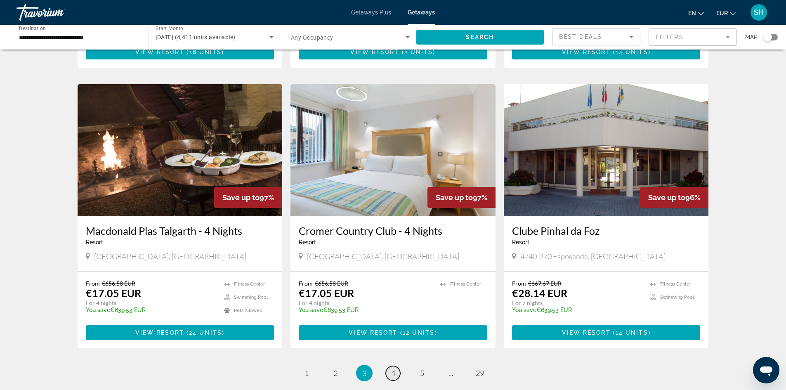
click at [393, 369] on span "4" at bounding box center [393, 373] width 4 height 9
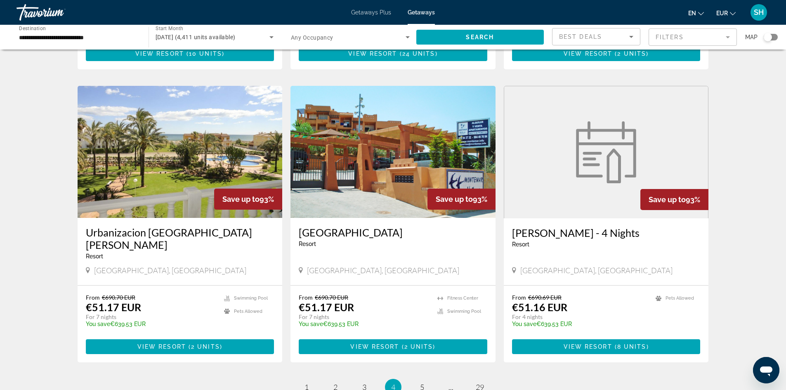
scroll to position [908, 0]
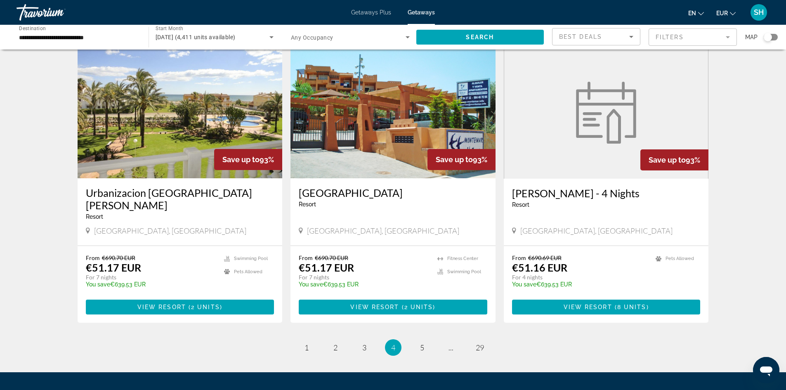
click at [414, 339] on ul "4 / 29 page 1 page 2 page 3 You're on page 4 page 5 page ... page 29" at bounding box center [394, 347] width 632 height 17
click at [420, 343] on span "5" at bounding box center [422, 347] width 4 height 9
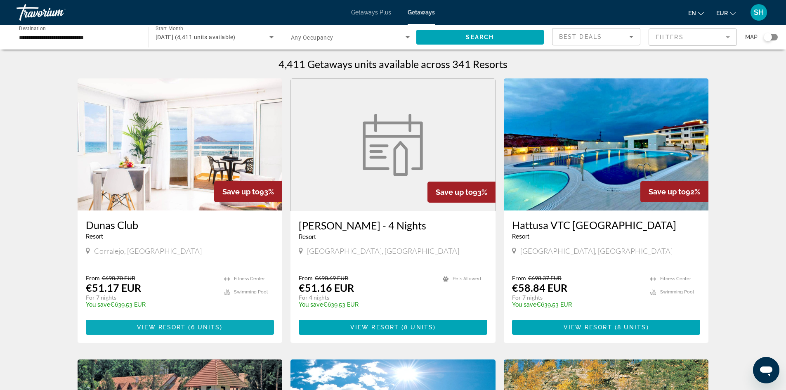
click at [146, 330] on span "View Resort" at bounding box center [161, 327] width 49 height 7
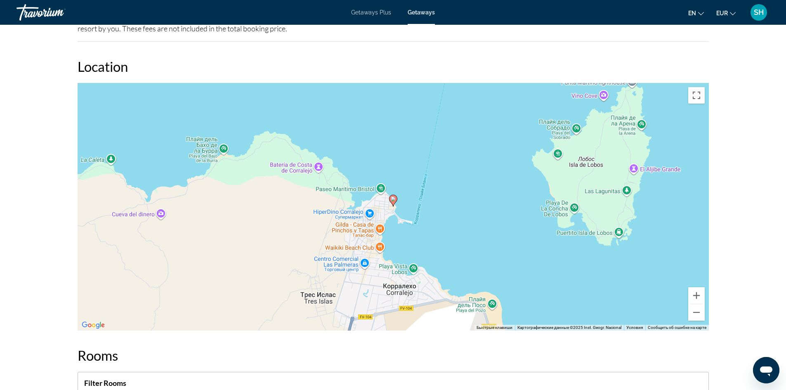
scroll to position [1115, 0]
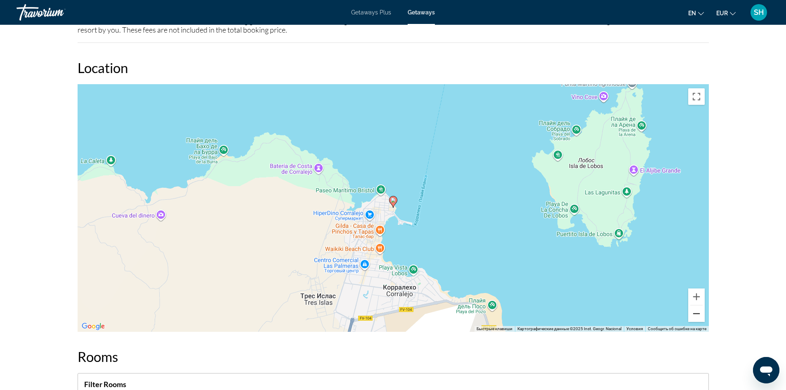
click at [700, 311] on button "Уменьшить" at bounding box center [697, 313] width 17 height 17
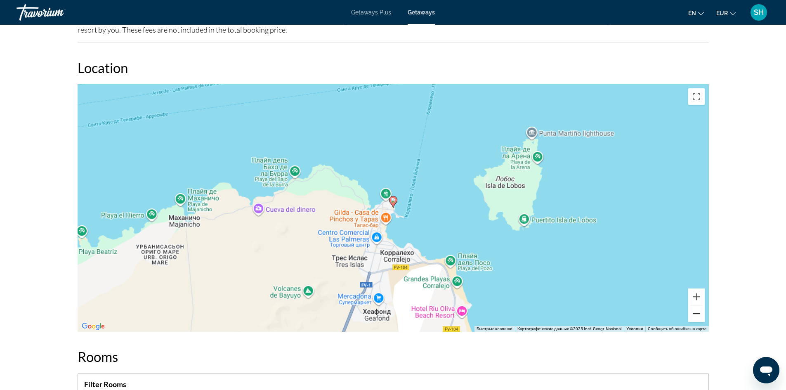
click at [699, 311] on button "Уменьшить" at bounding box center [697, 313] width 17 height 17
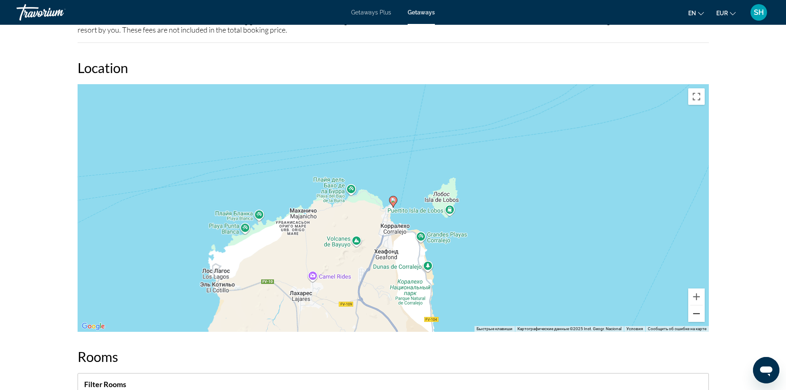
click at [699, 311] on button "Уменьшить" at bounding box center [697, 313] width 17 height 17
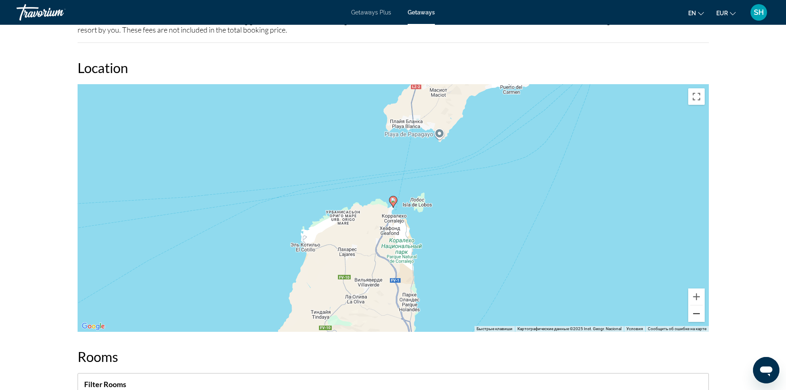
click at [699, 311] on button "Уменьшить" at bounding box center [697, 313] width 17 height 17
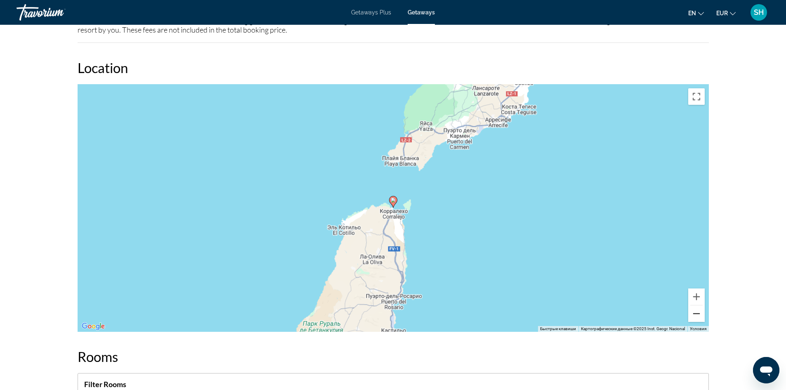
click at [699, 311] on button "Уменьшить" at bounding box center [697, 313] width 17 height 17
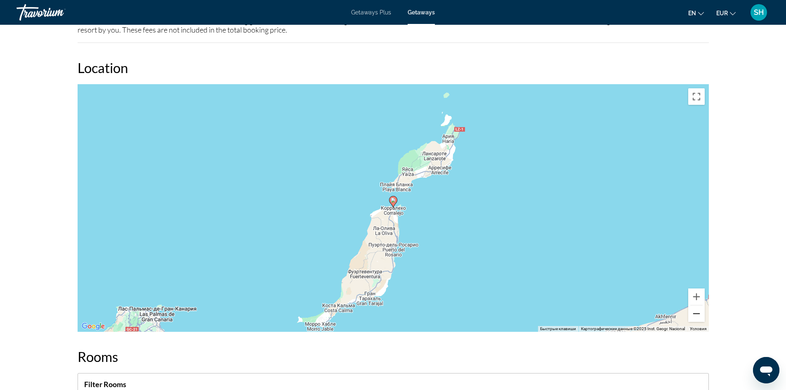
click at [699, 311] on button "Уменьшить" at bounding box center [697, 313] width 17 height 17
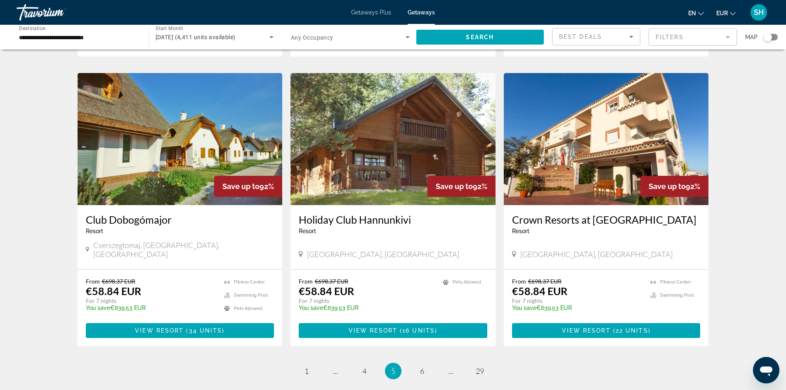
scroll to position [863, 0]
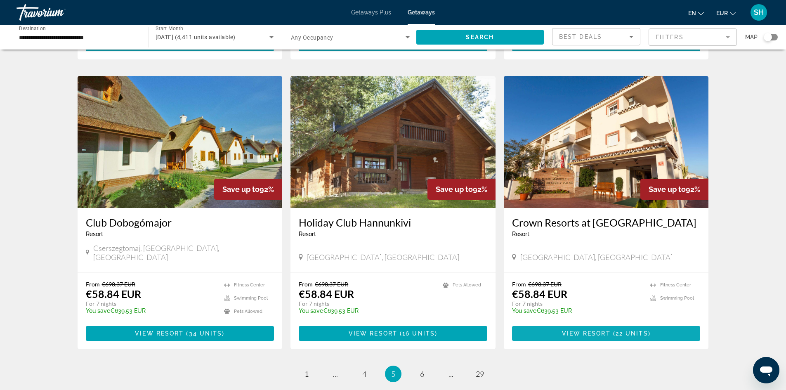
click at [608, 324] on span "Main content" at bounding box center [606, 334] width 189 height 20
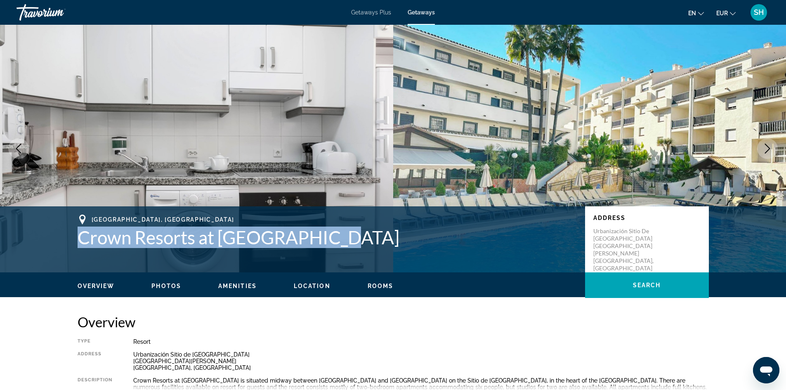
drag, startPoint x: 77, startPoint y: 239, endPoint x: 336, endPoint y: 240, distance: 259.2
click at [336, 240] on div "[GEOGRAPHIC_DATA], [GEOGRAPHIC_DATA] Crown Resorts at Club Marbella Address Urb…" at bounding box center [393, 240] width 665 height 50
copy h1 "Crown Resorts at [GEOGRAPHIC_DATA]"
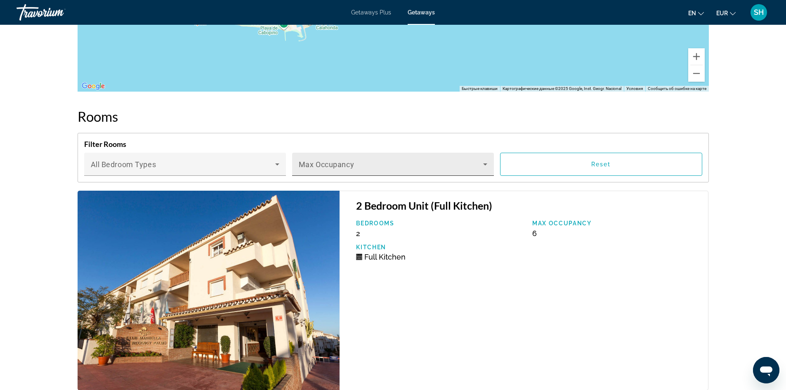
scroll to position [1321, 0]
